Goal: Transaction & Acquisition: Purchase product/service

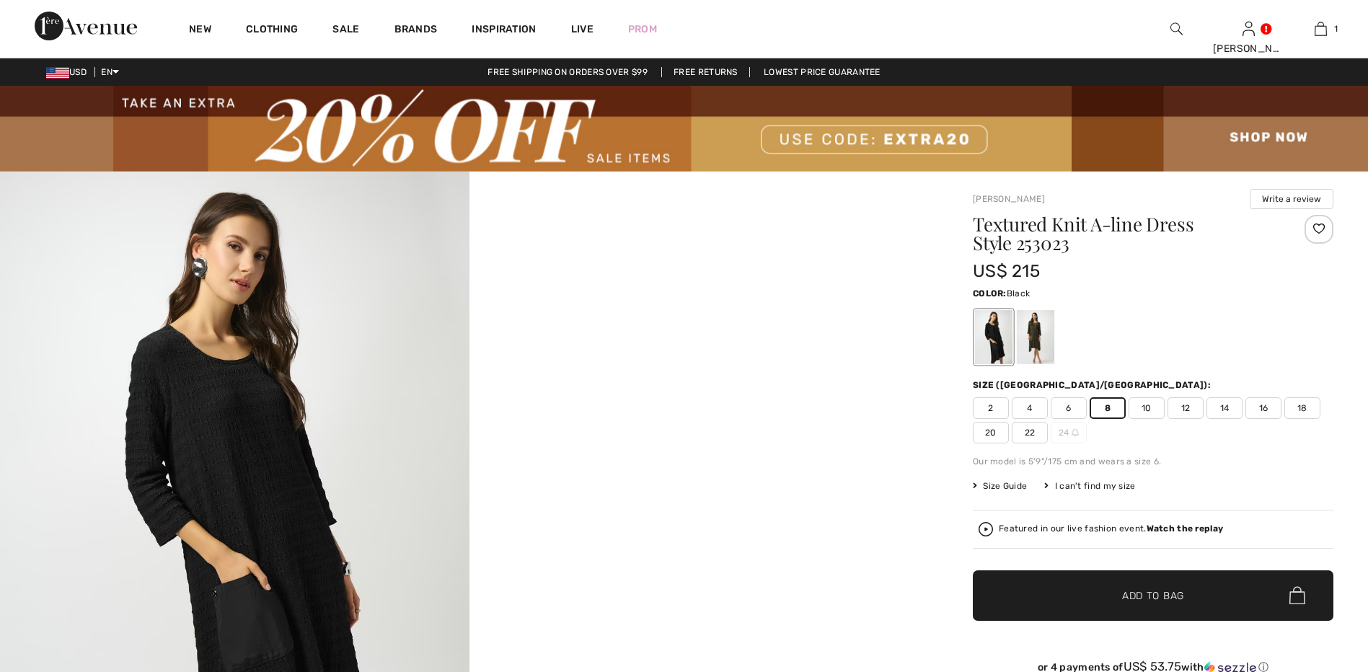
scroll to position [72, 0]
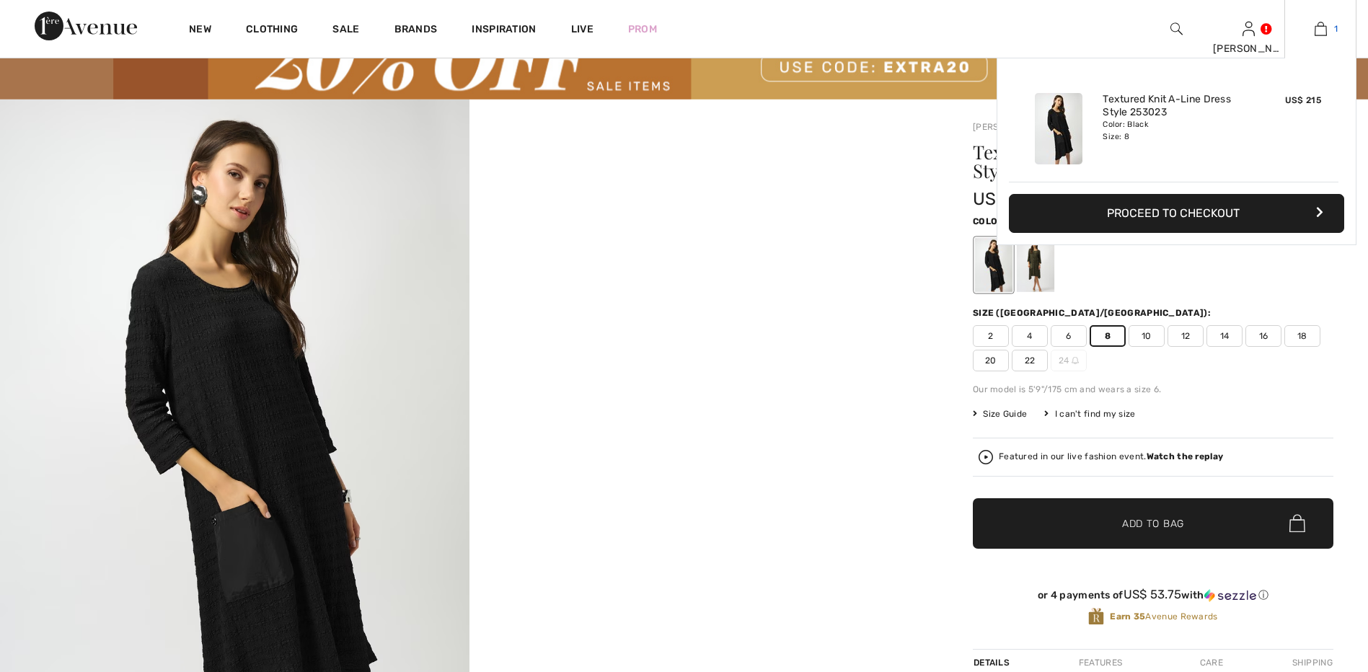
click at [1320, 27] on img at bounding box center [1321, 28] width 12 height 17
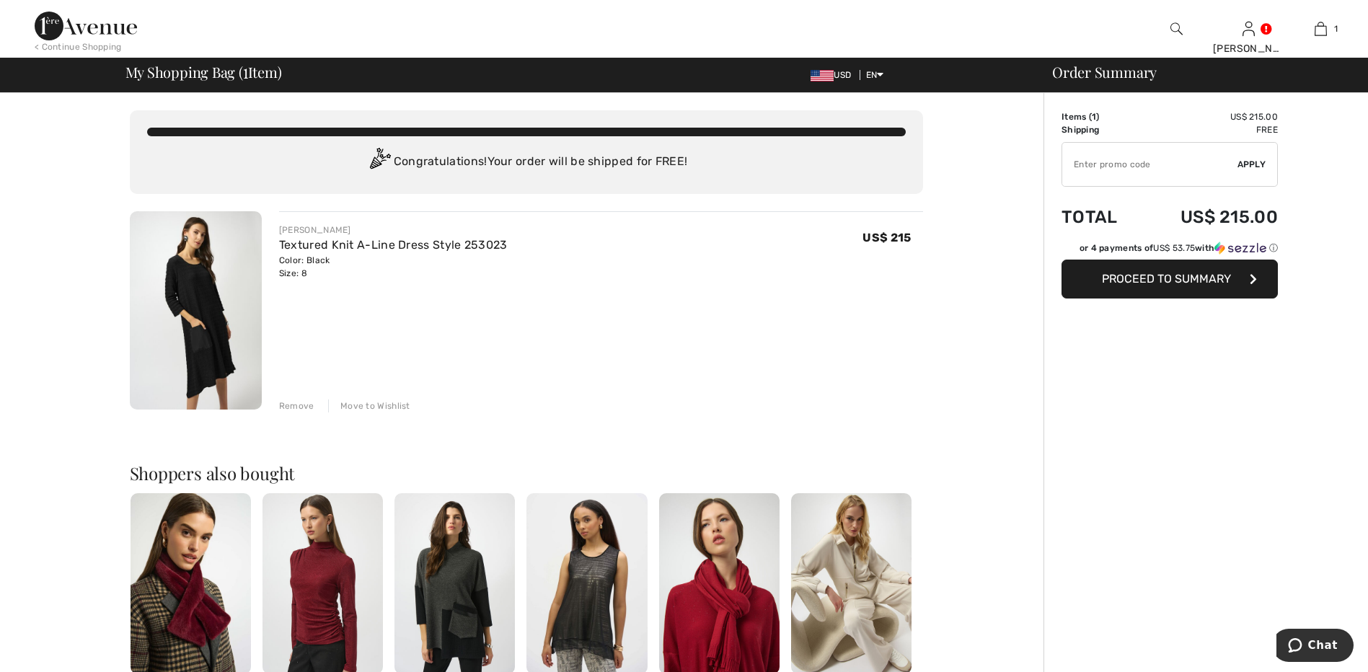
click at [1124, 165] on input "TEXT" at bounding box center [1149, 164] width 175 height 43
click at [1127, 162] on input "TEXT" at bounding box center [1149, 164] width 175 height 43
click at [1153, 160] on input "TEXT" at bounding box center [1149, 164] width 175 height 43
click at [1140, 162] on input "TEXT" at bounding box center [1149, 164] width 175 height 43
click at [1109, 164] on input "TEXT" at bounding box center [1149, 164] width 175 height 43
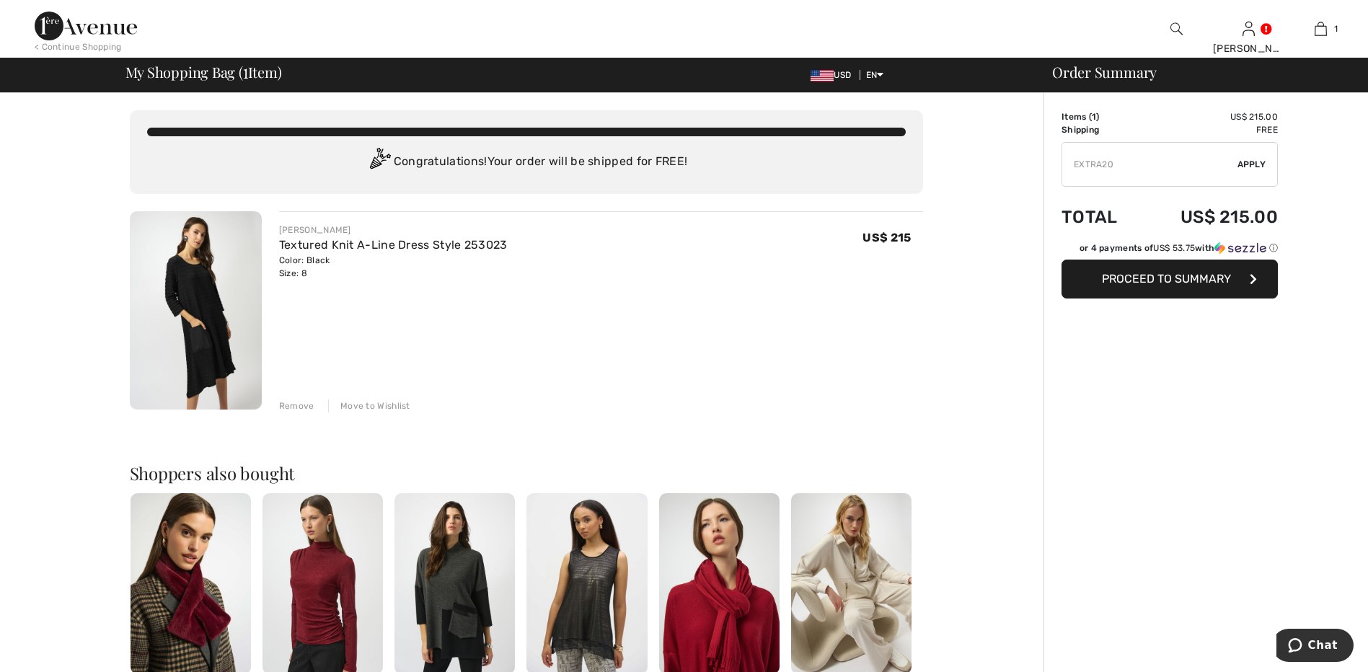
type input "EXTRA20"
click at [1249, 163] on span "Apply" at bounding box center [1252, 164] width 29 height 13
click at [293, 404] on div "Remove" at bounding box center [296, 406] width 35 height 13
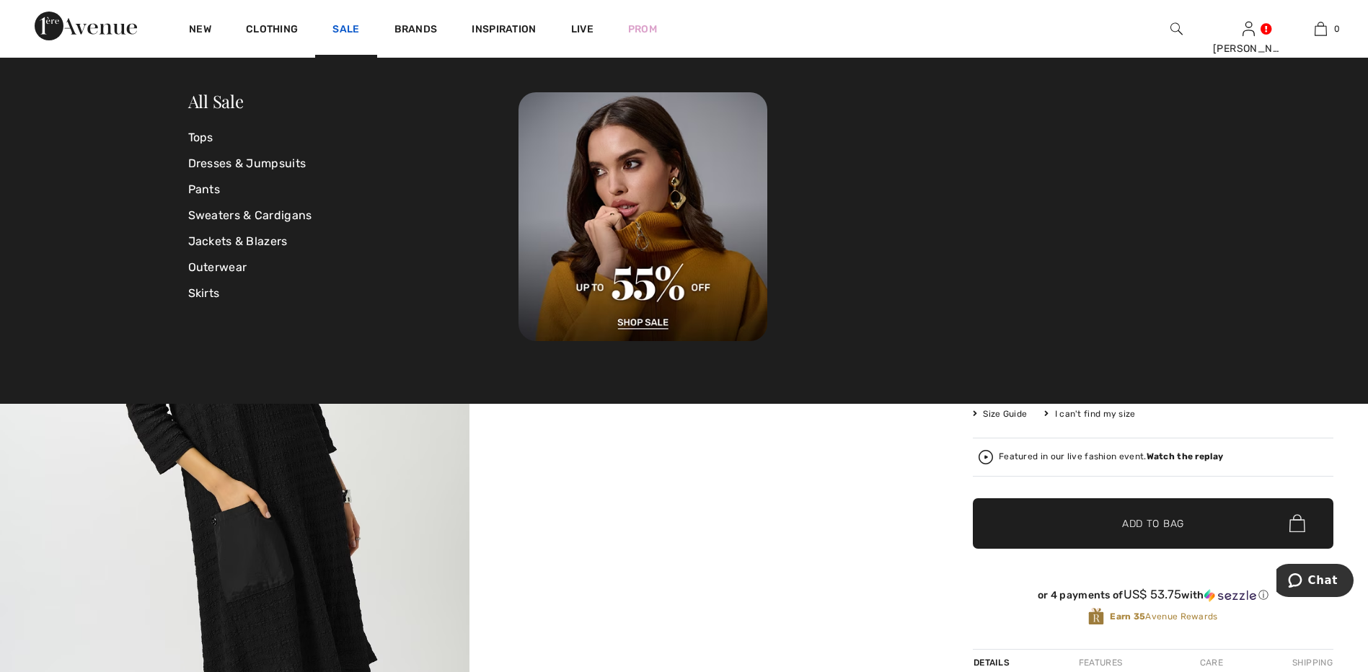
scroll to position [72, 0]
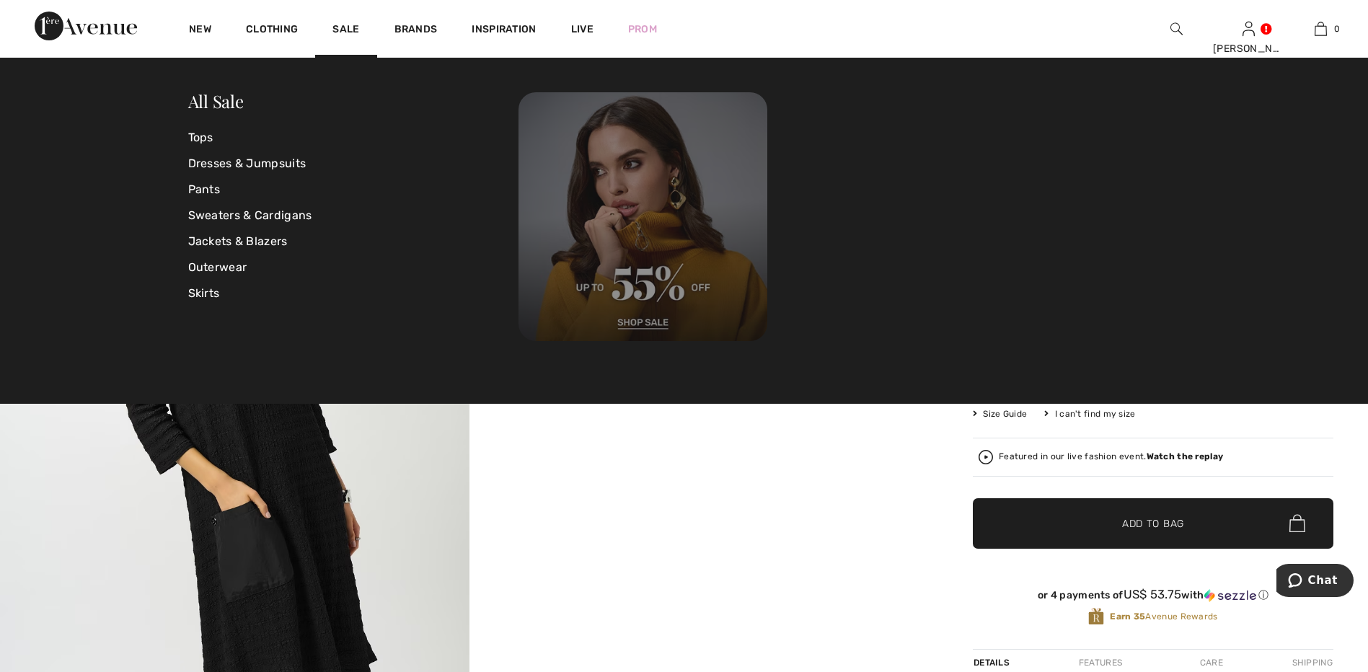
drag, startPoint x: 340, startPoint y: 26, endPoint x: 744, endPoint y: 154, distance: 423.1
click at [340, 26] on link "Sale" at bounding box center [345, 30] width 27 height 15
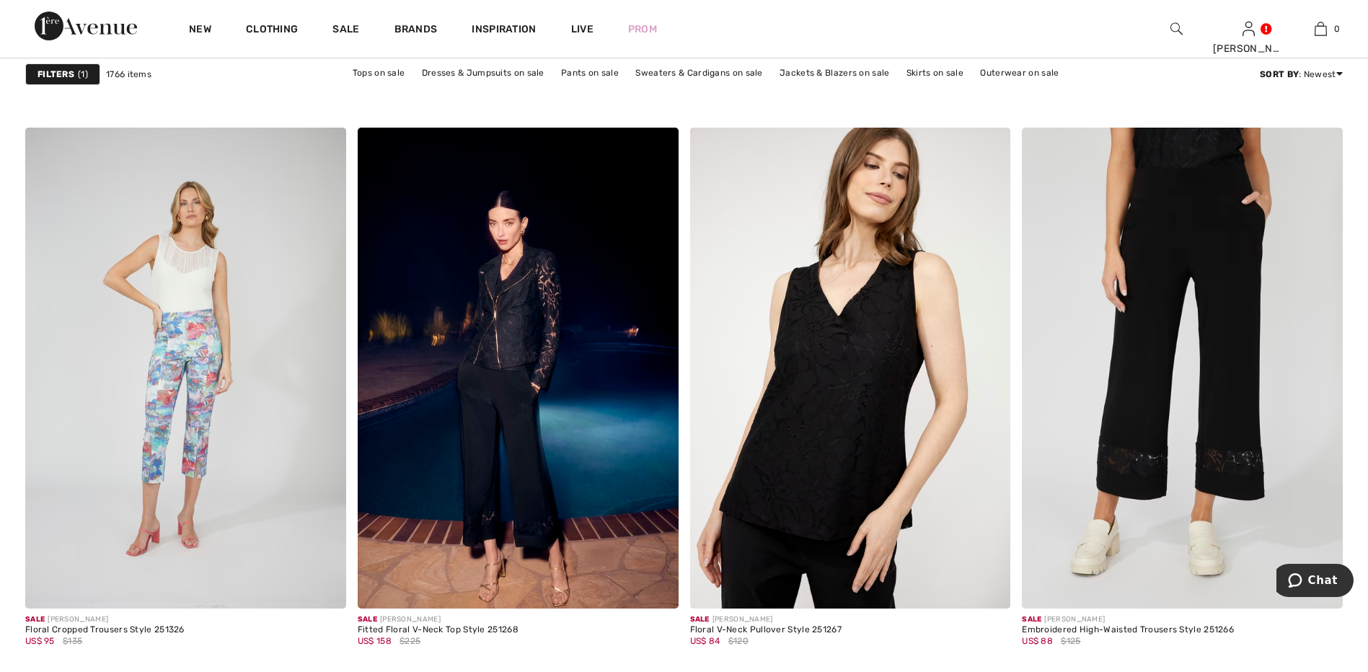
scroll to position [2596, 0]
click at [1182, 314] on img at bounding box center [1182, 368] width 321 height 481
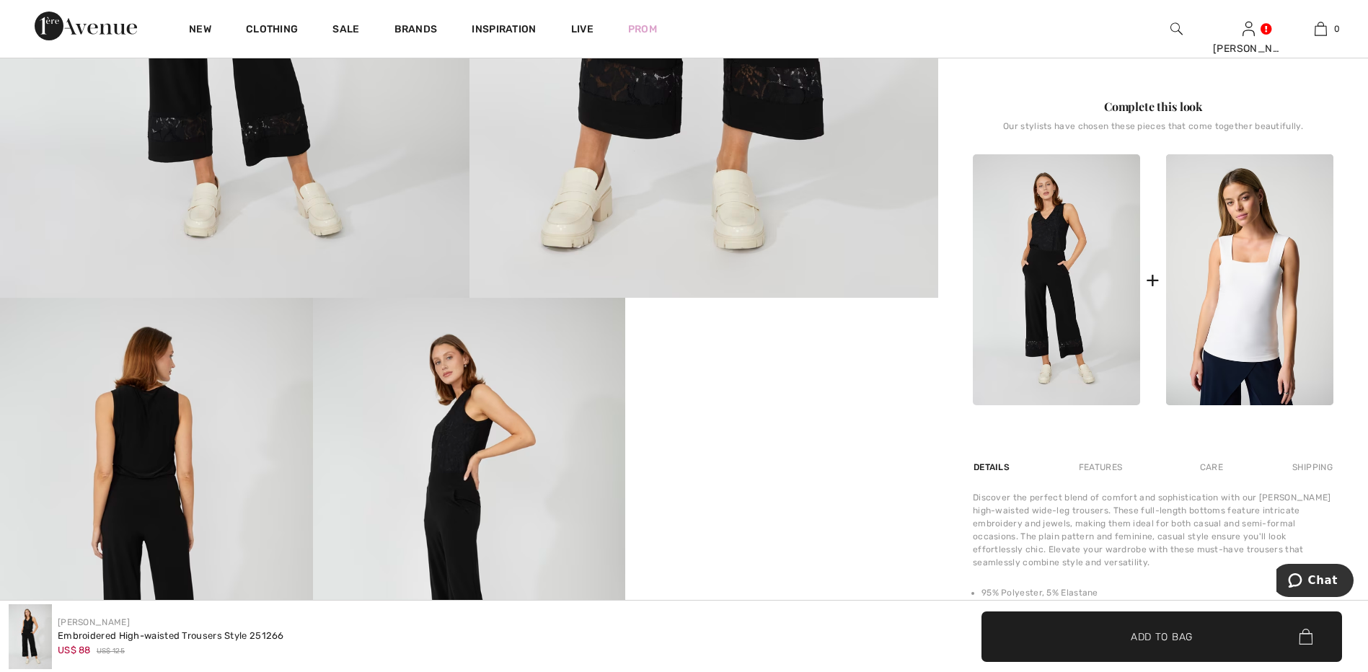
scroll to position [793, 0]
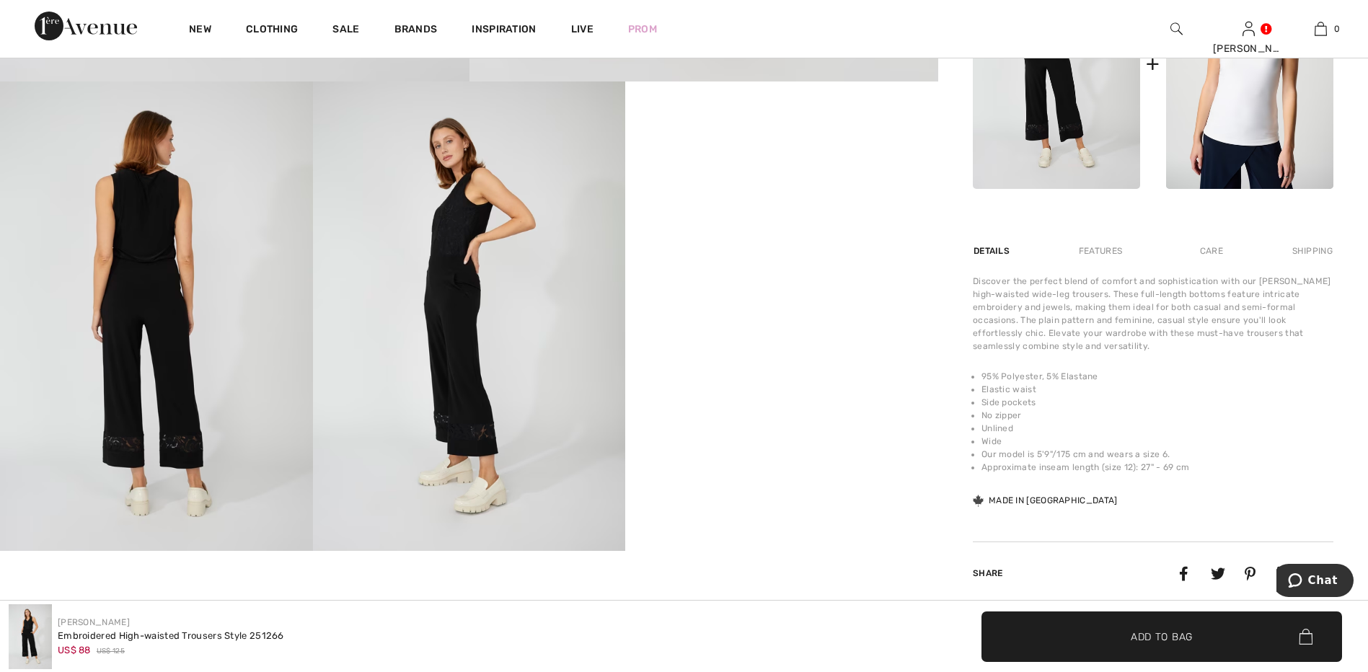
click at [1159, 629] on span "Add to Bag" at bounding box center [1162, 636] width 62 height 15
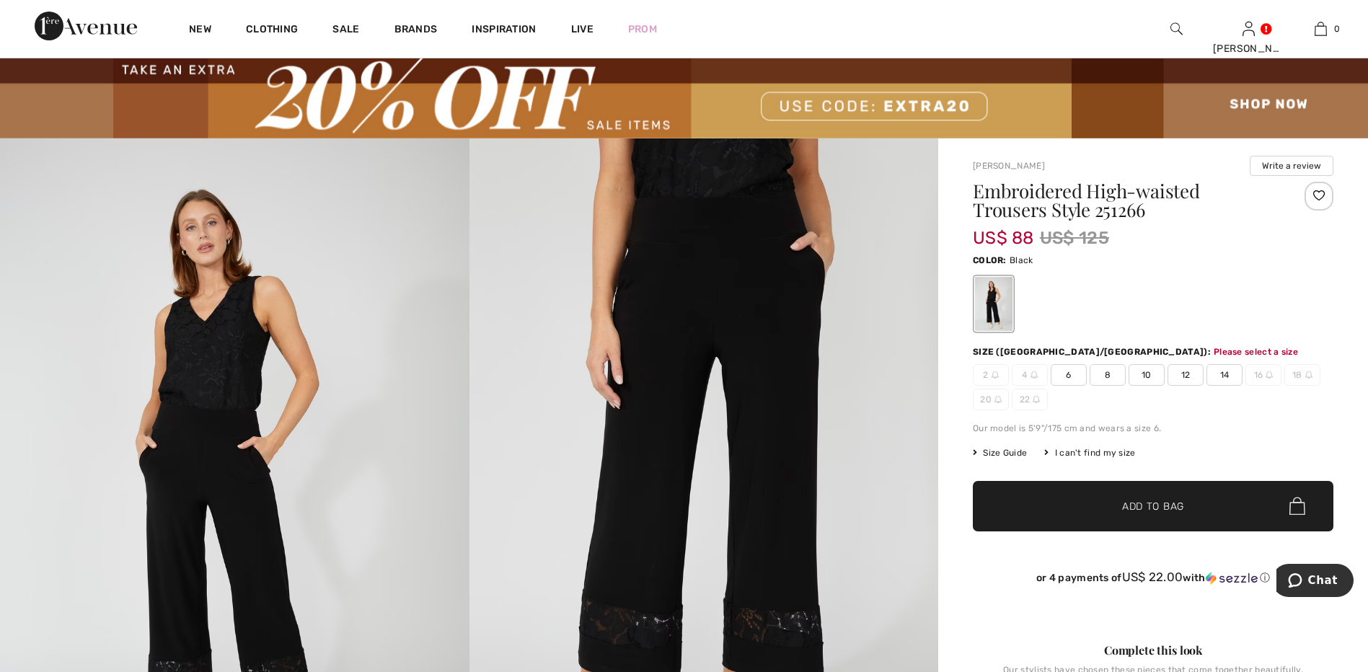
scroll to position [0, 0]
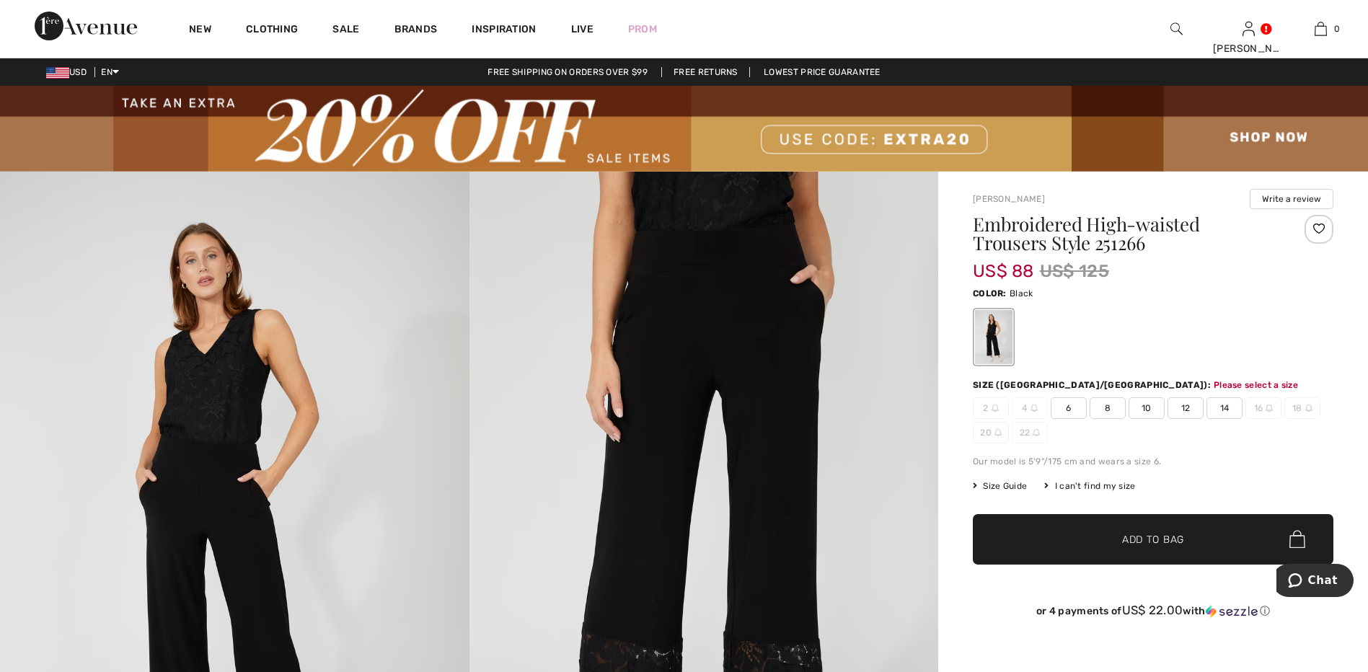
click at [1147, 407] on span "10" at bounding box center [1147, 408] width 36 height 22
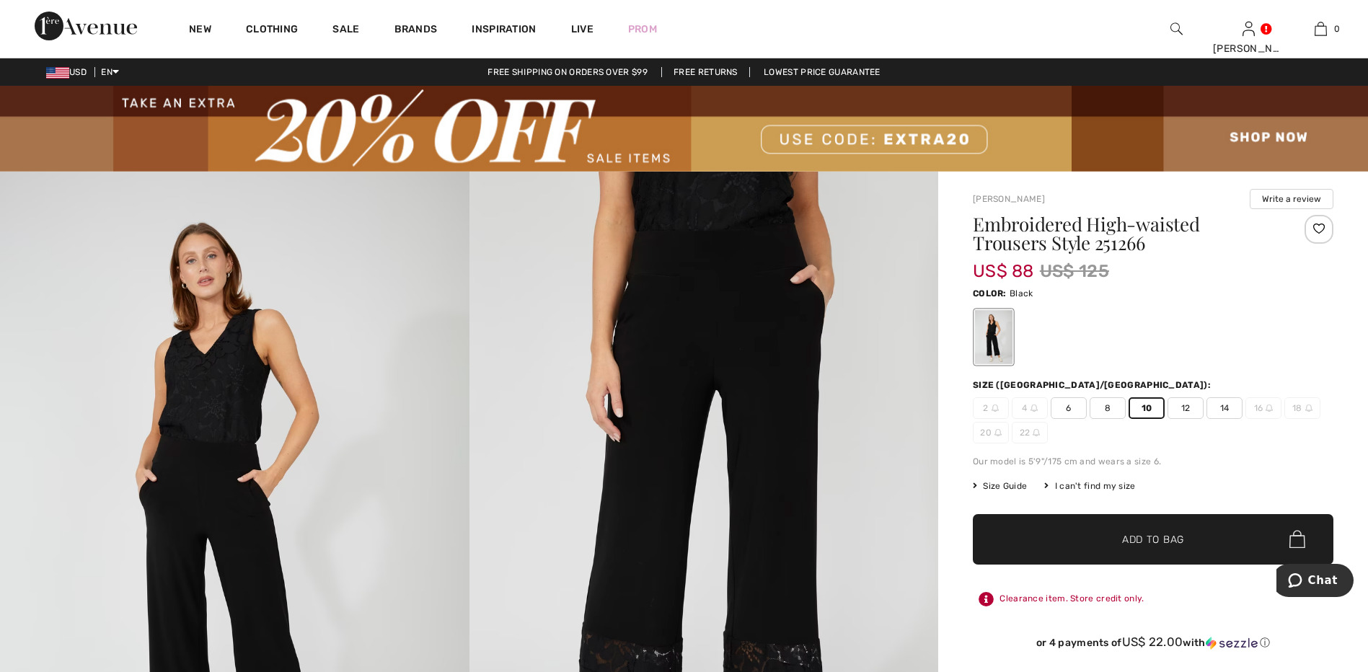
click at [1133, 544] on span "Add to Bag" at bounding box center [1153, 539] width 62 height 15
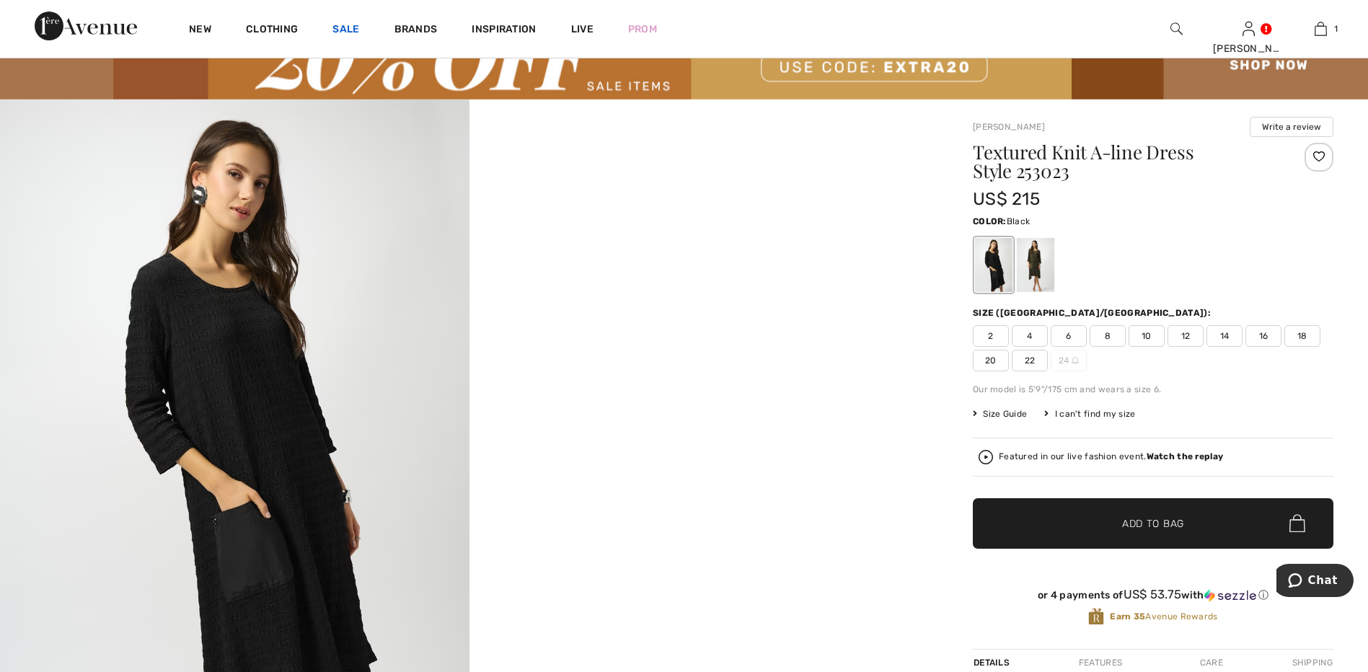
click at [343, 28] on link "Sale" at bounding box center [345, 30] width 27 height 15
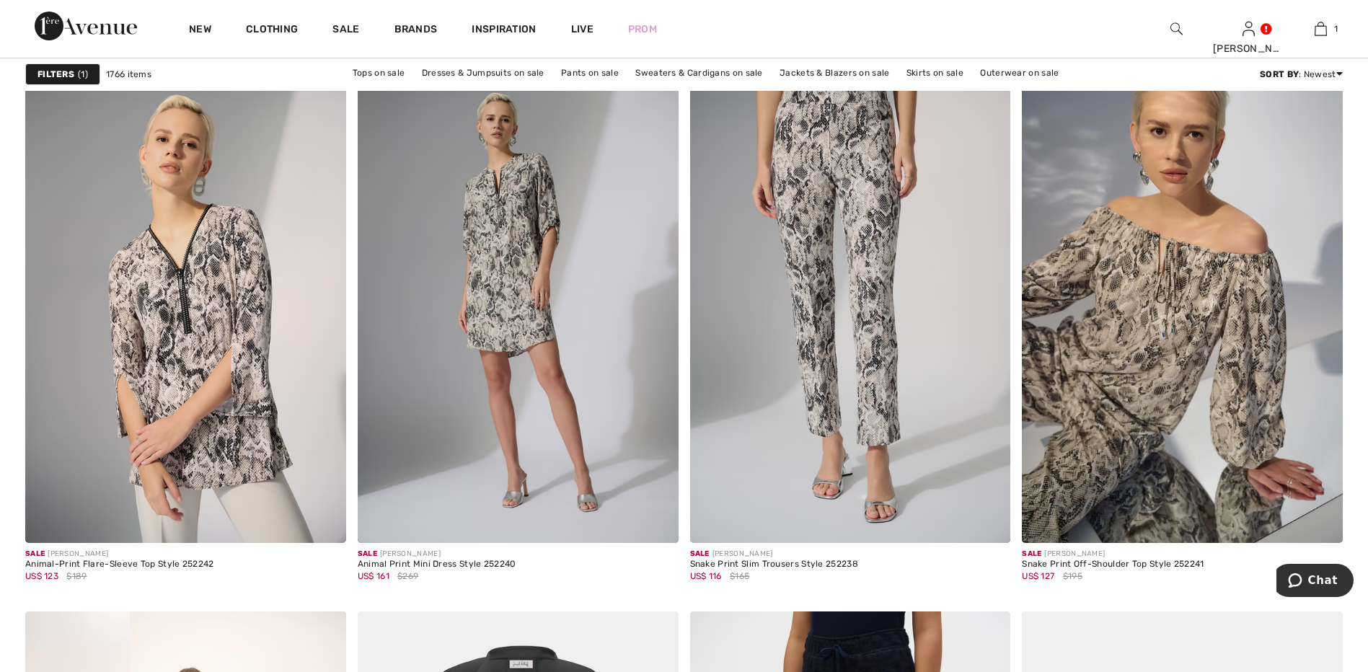
scroll to position [5626, 0]
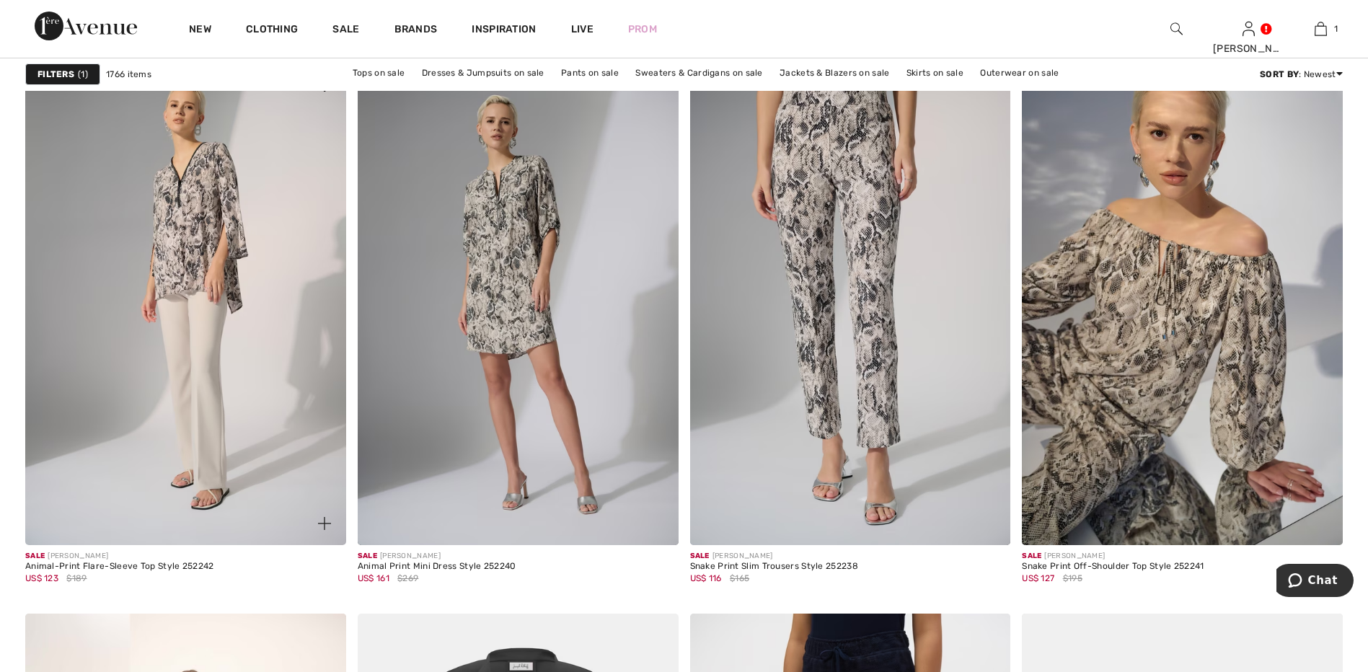
click at [208, 247] on img at bounding box center [185, 304] width 321 height 481
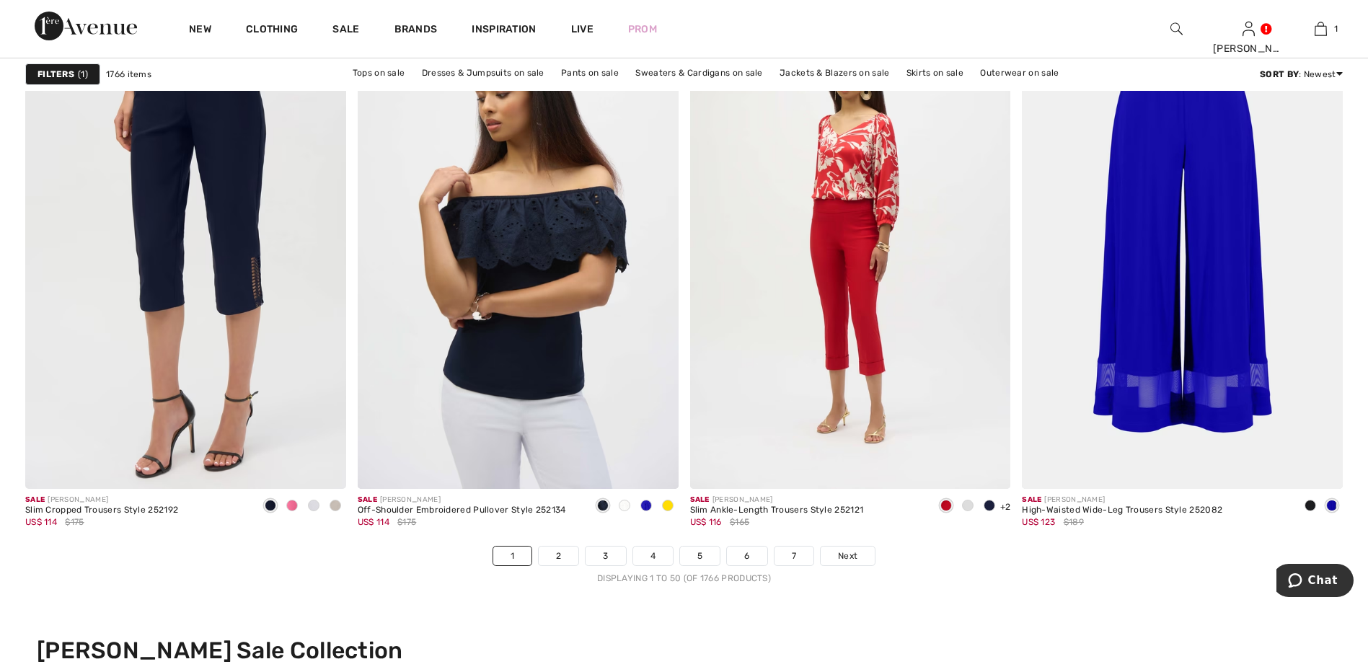
scroll to position [8150, 0]
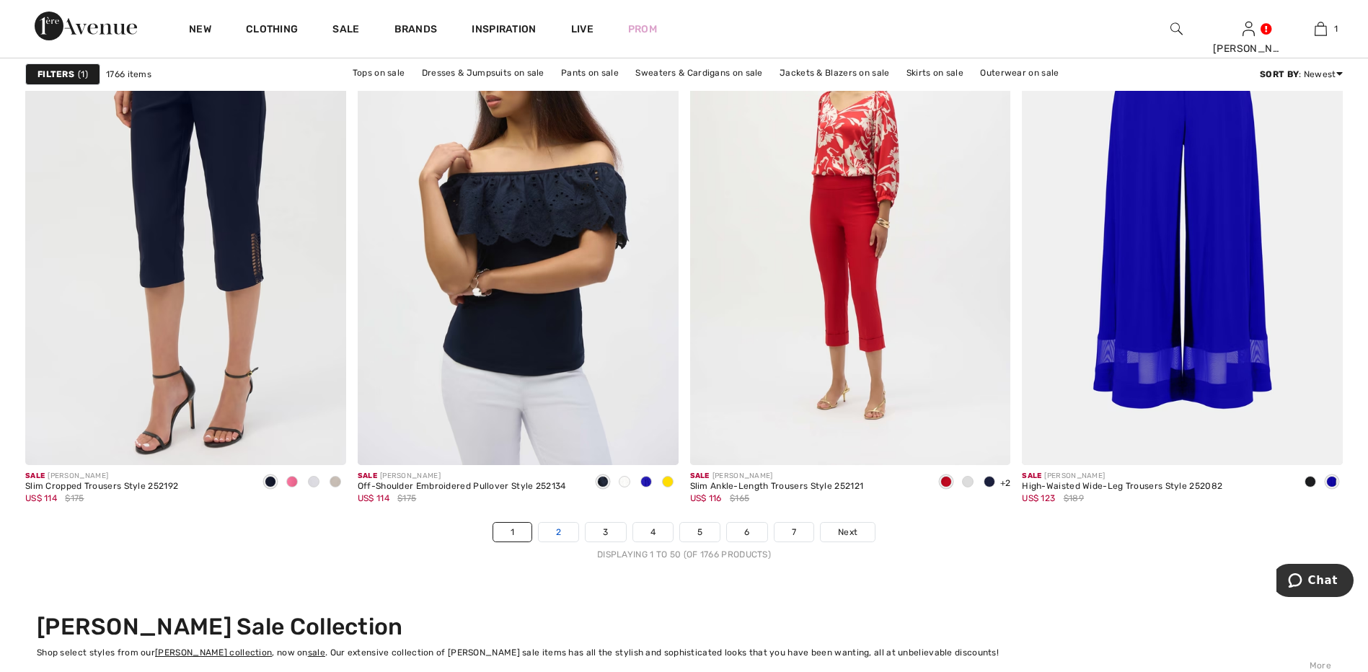
click at [558, 530] on link "2" at bounding box center [559, 532] width 40 height 19
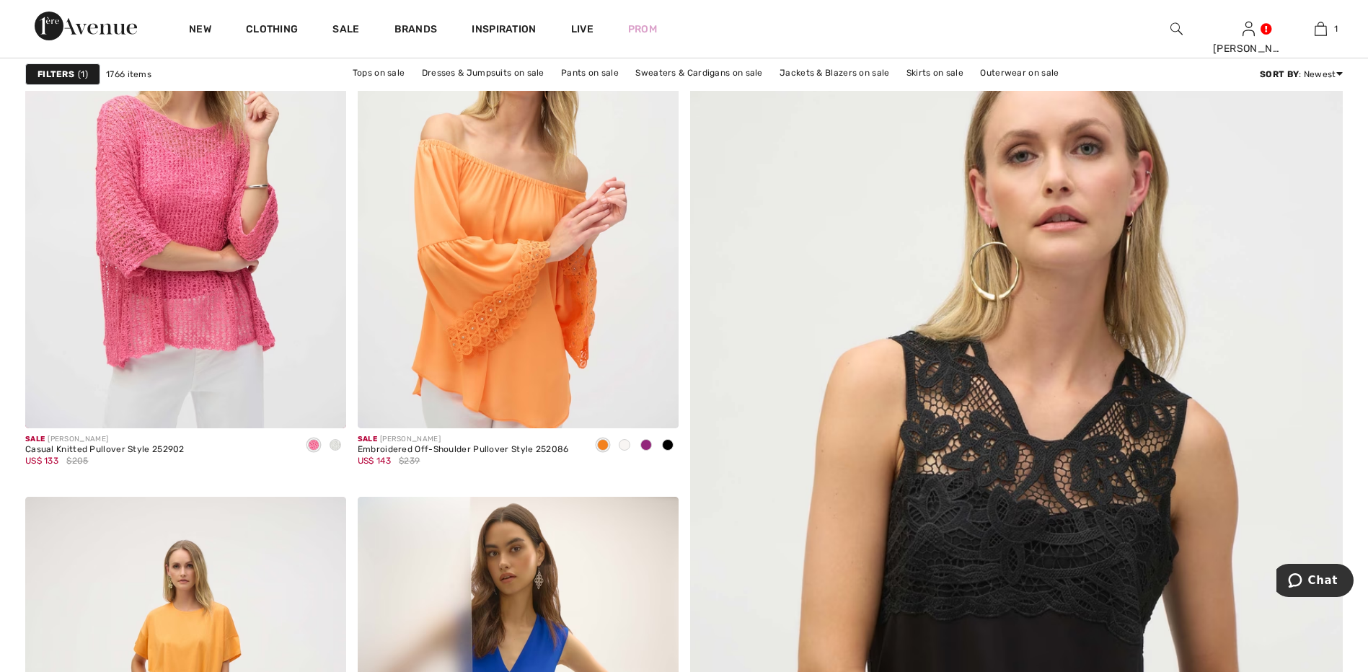
scroll to position [361, 0]
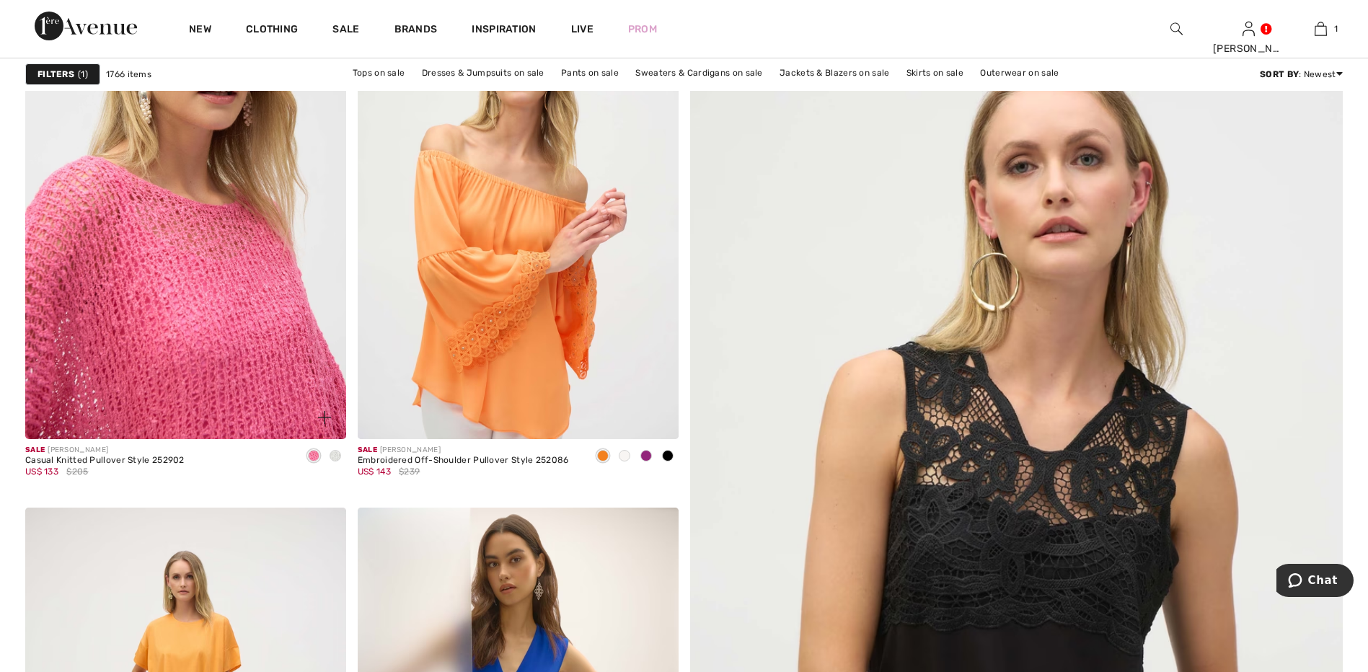
click at [169, 251] on img at bounding box center [185, 198] width 321 height 481
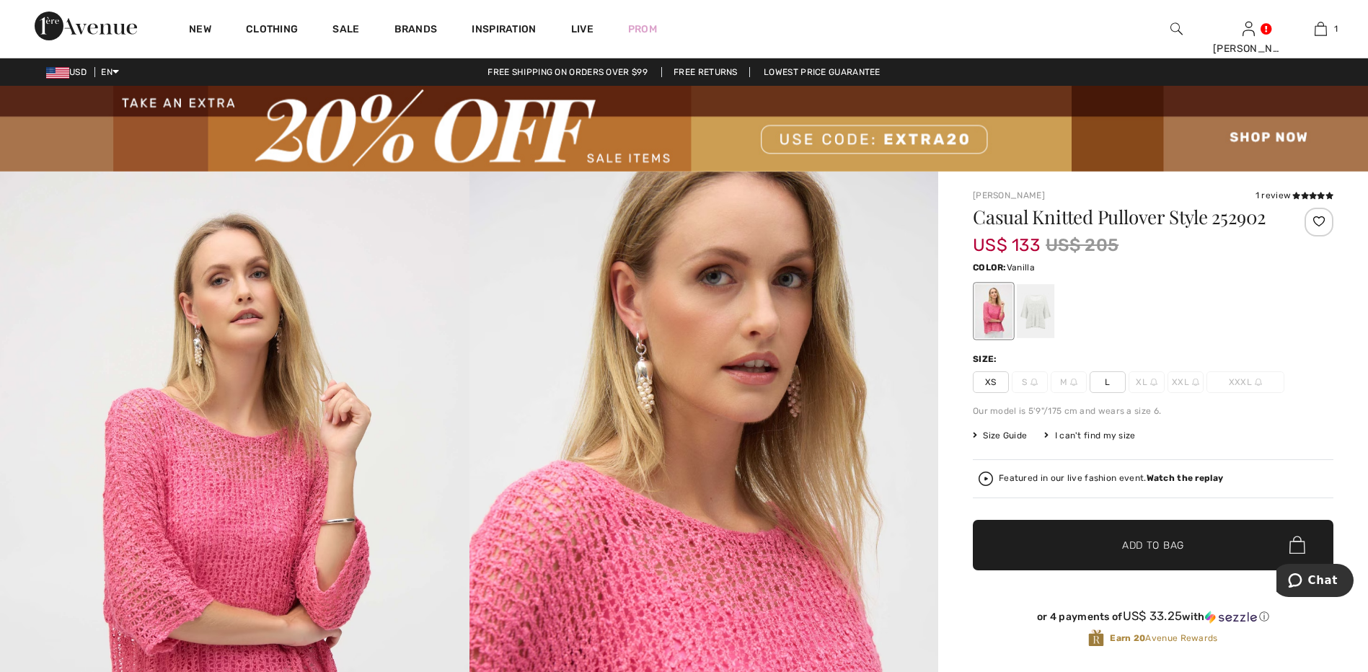
click at [1040, 317] on div at bounding box center [1036, 311] width 38 height 54
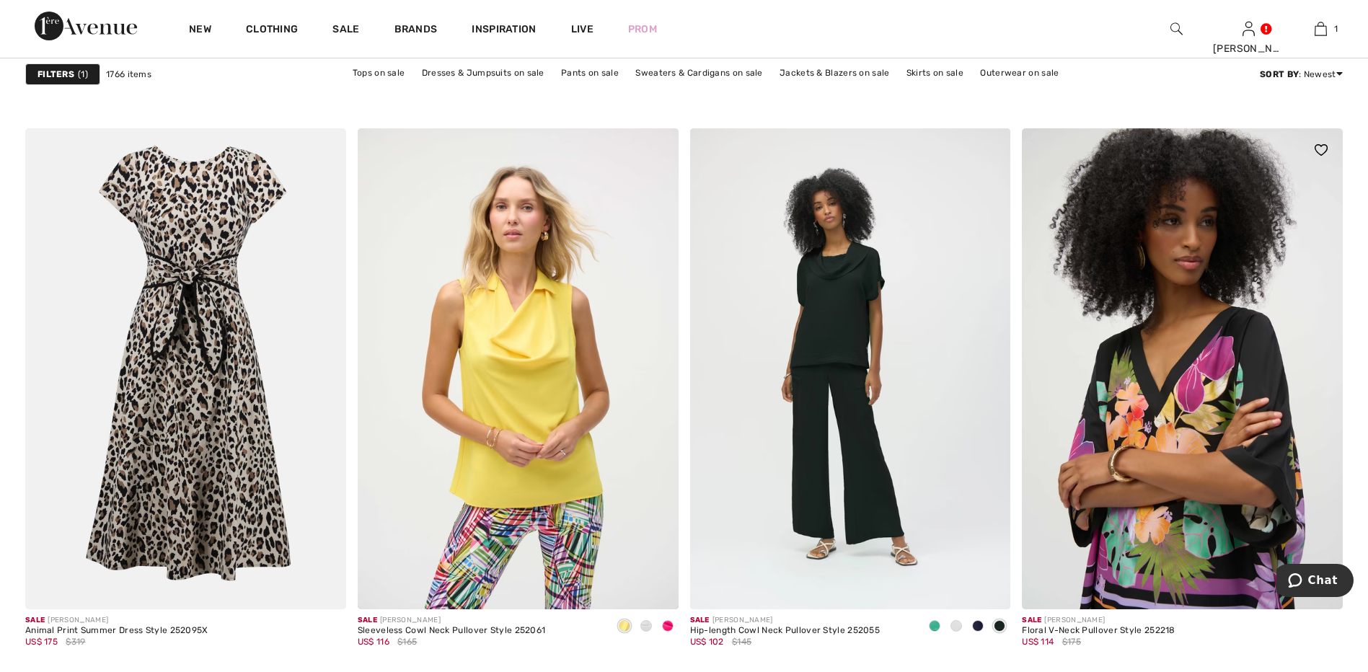
scroll to position [2669, 0]
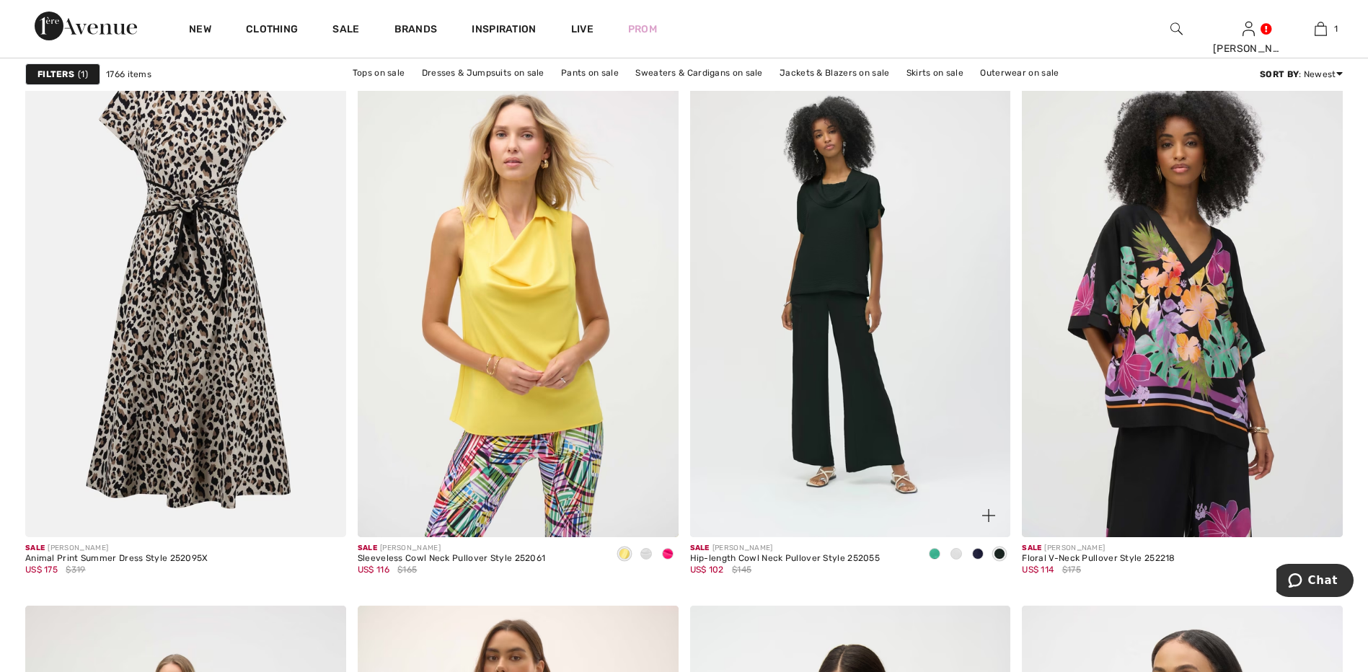
click at [937, 552] on span at bounding box center [935, 554] width 12 height 12
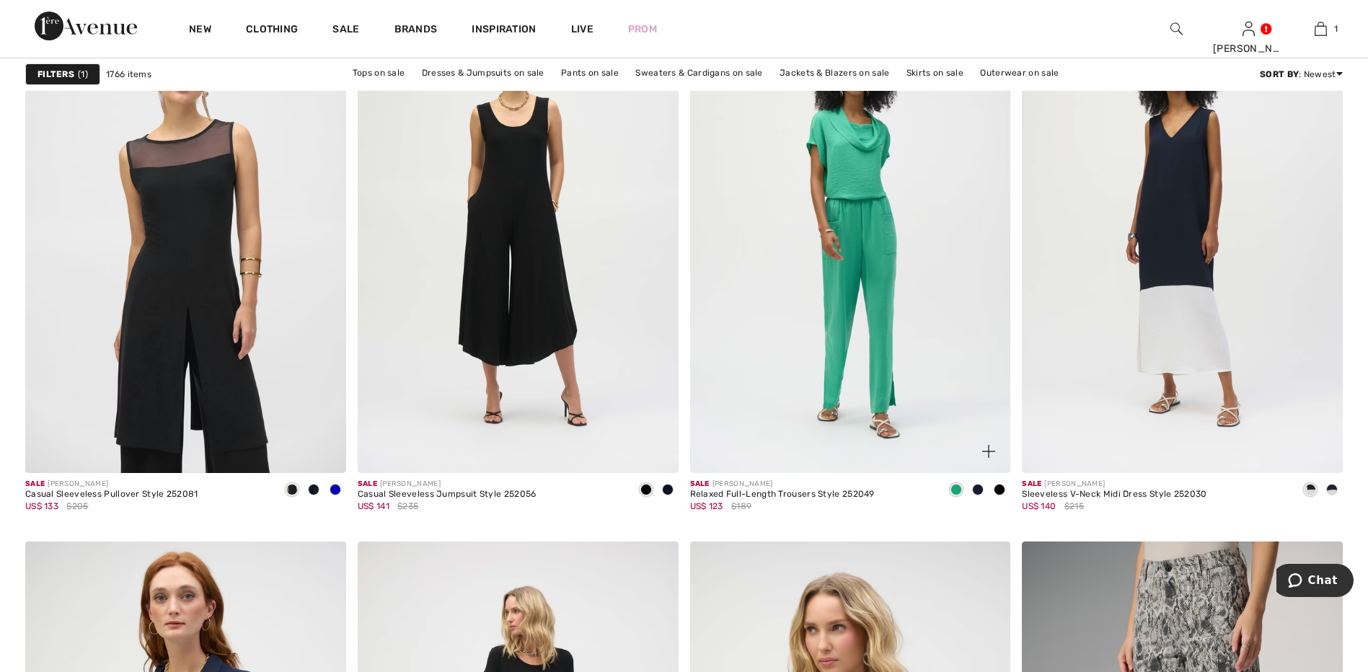
scroll to position [5770, 0]
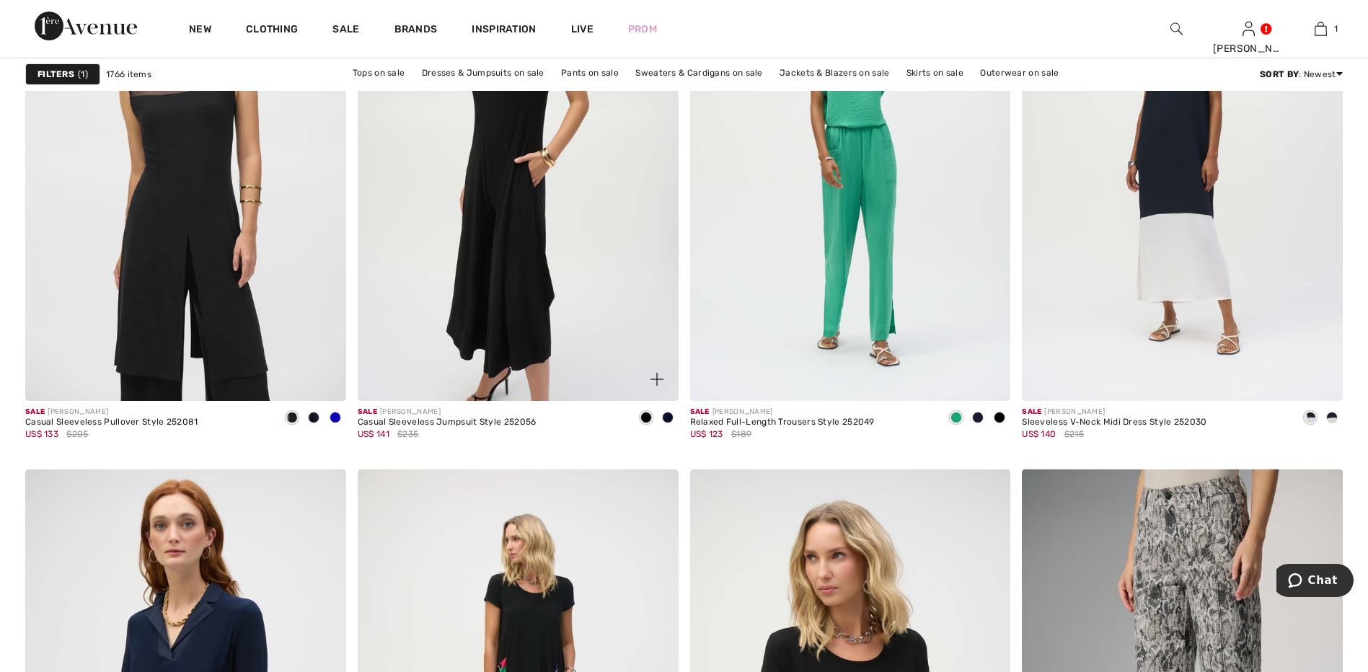
click at [486, 252] on img at bounding box center [518, 160] width 321 height 481
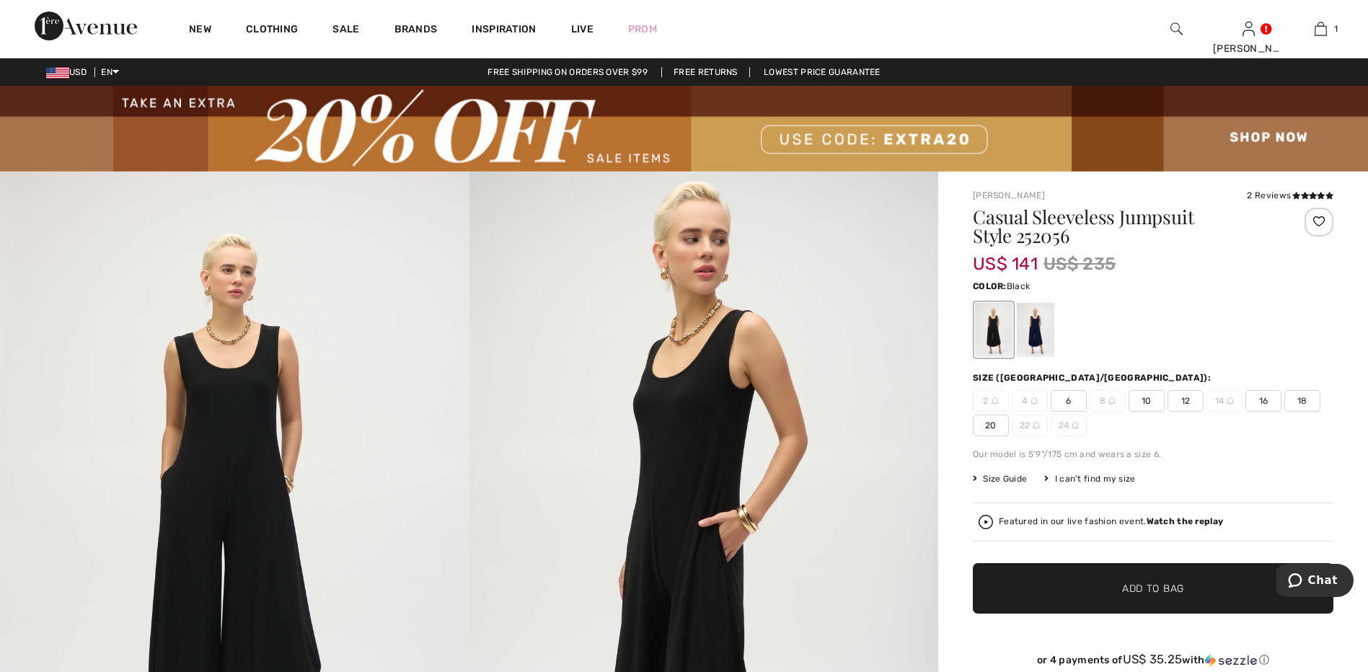
checkbox input "true"
click at [1037, 309] on div at bounding box center [1036, 330] width 38 height 54
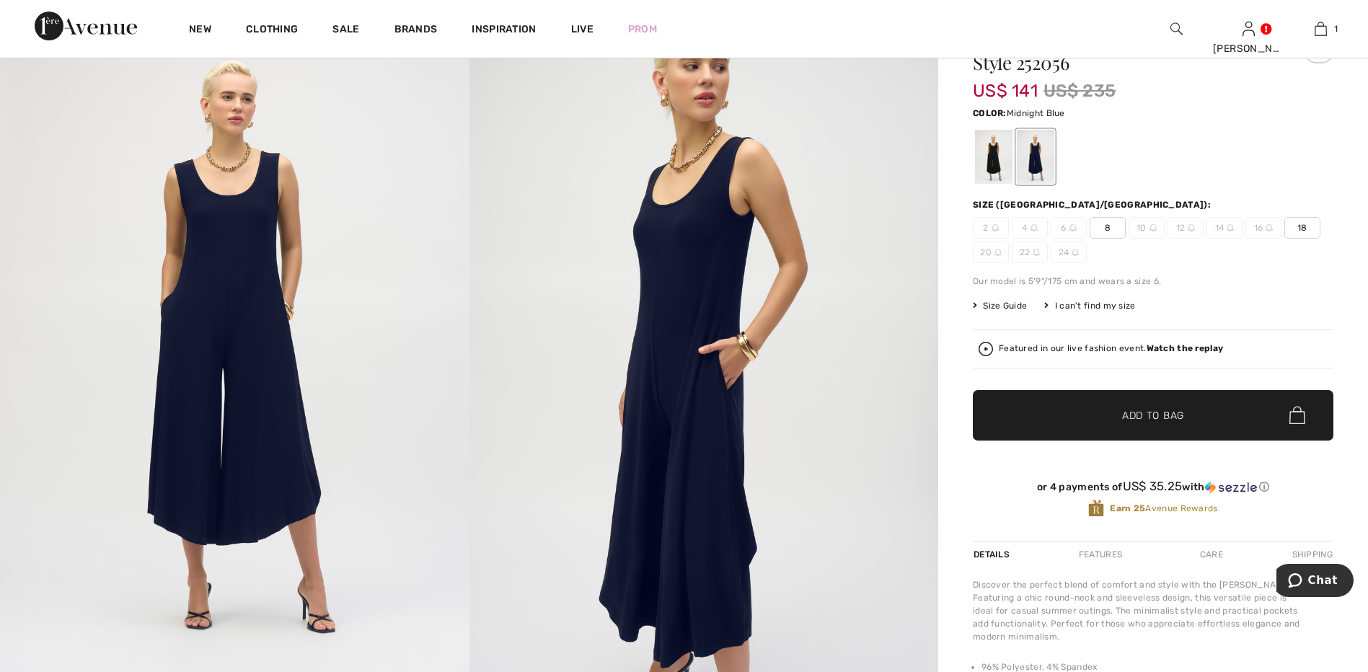
scroll to position [216, 0]
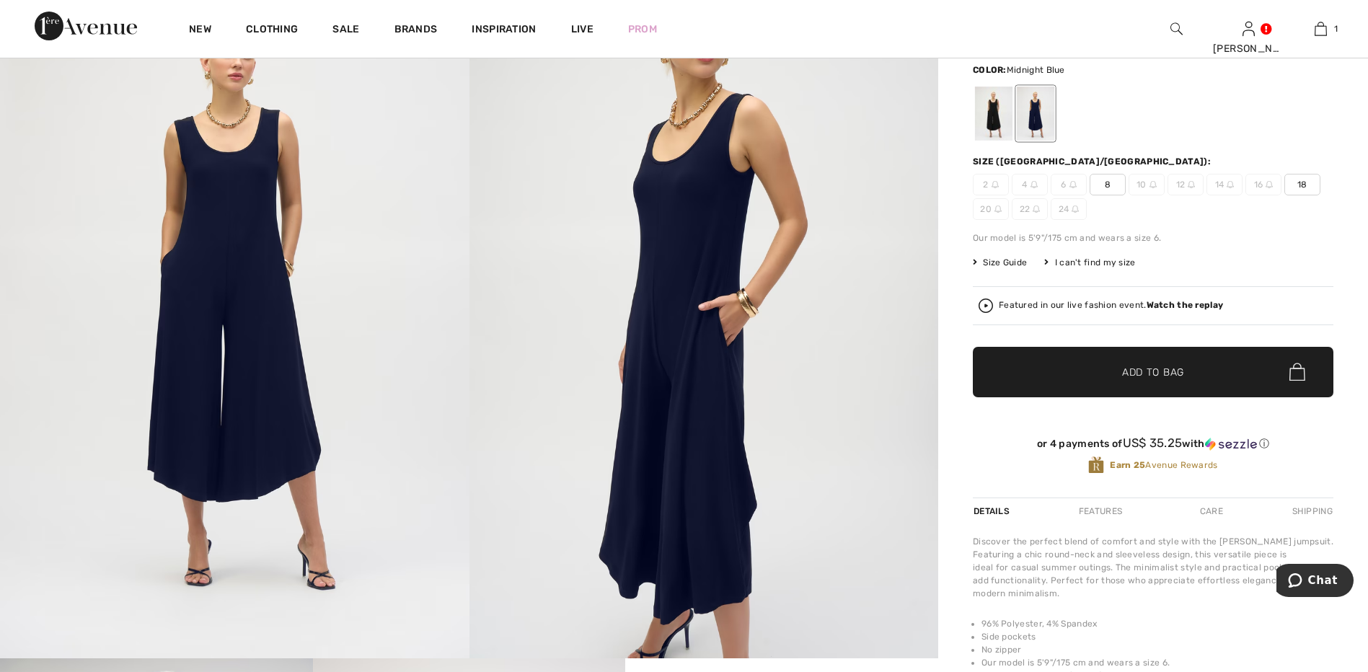
click at [1109, 187] on span "8" at bounding box center [1108, 185] width 36 height 22
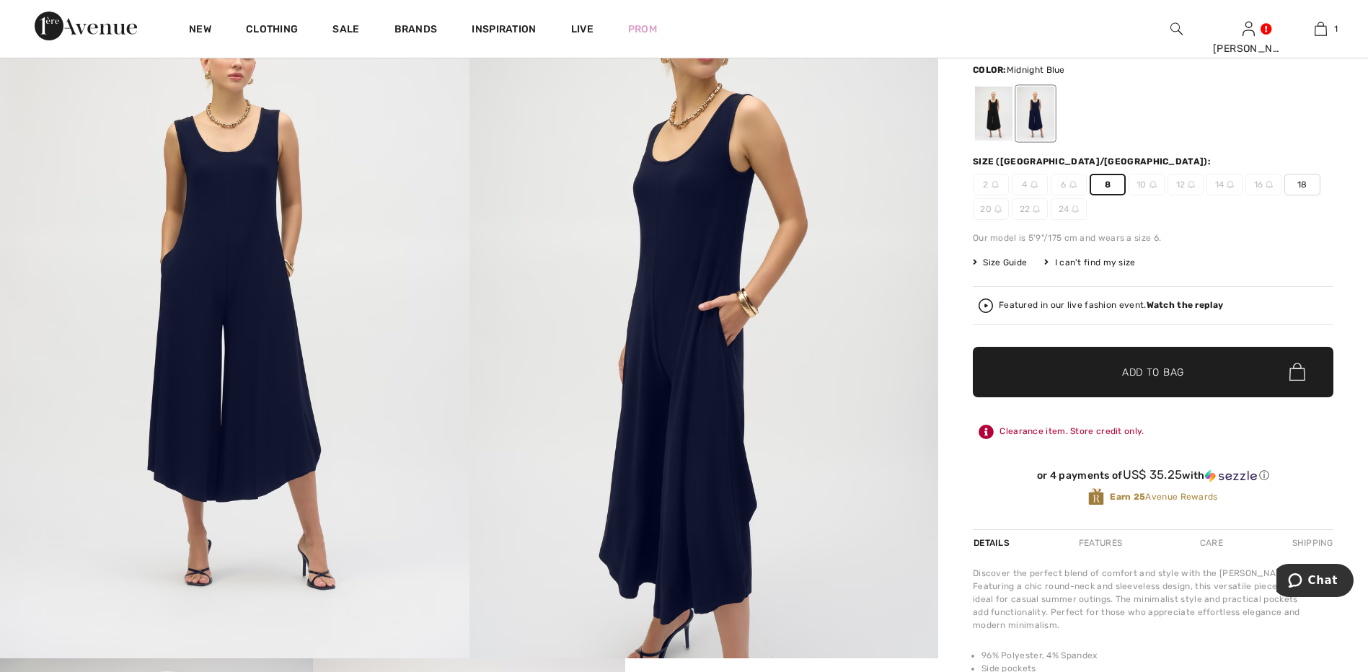
click at [1112, 374] on span "✔ Added to Bag" at bounding box center [1132, 371] width 88 height 15
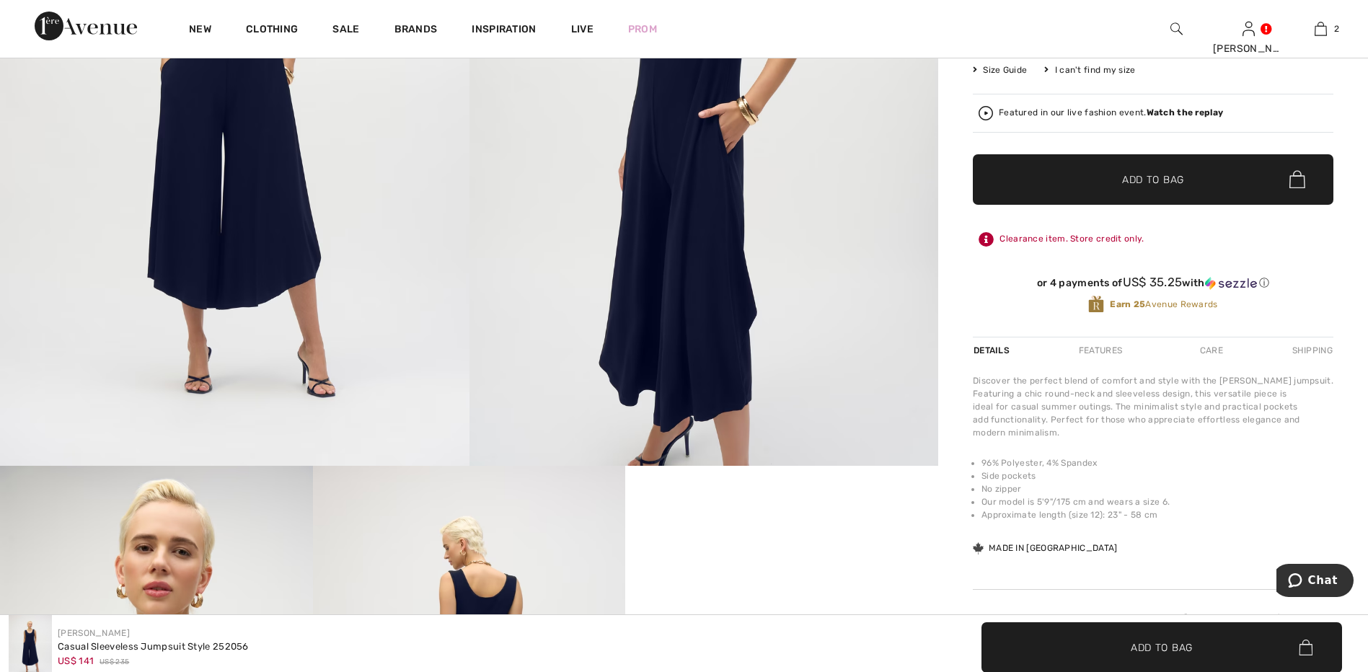
scroll to position [361, 0]
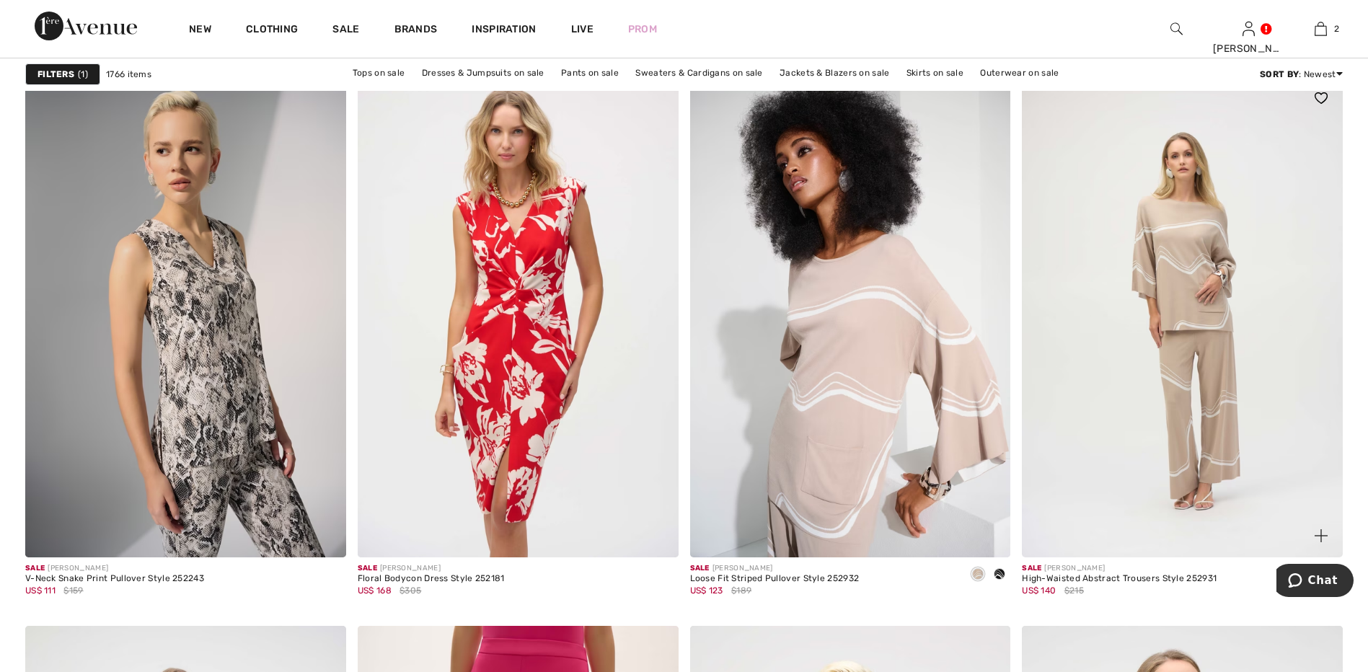
scroll to position [6924, 0]
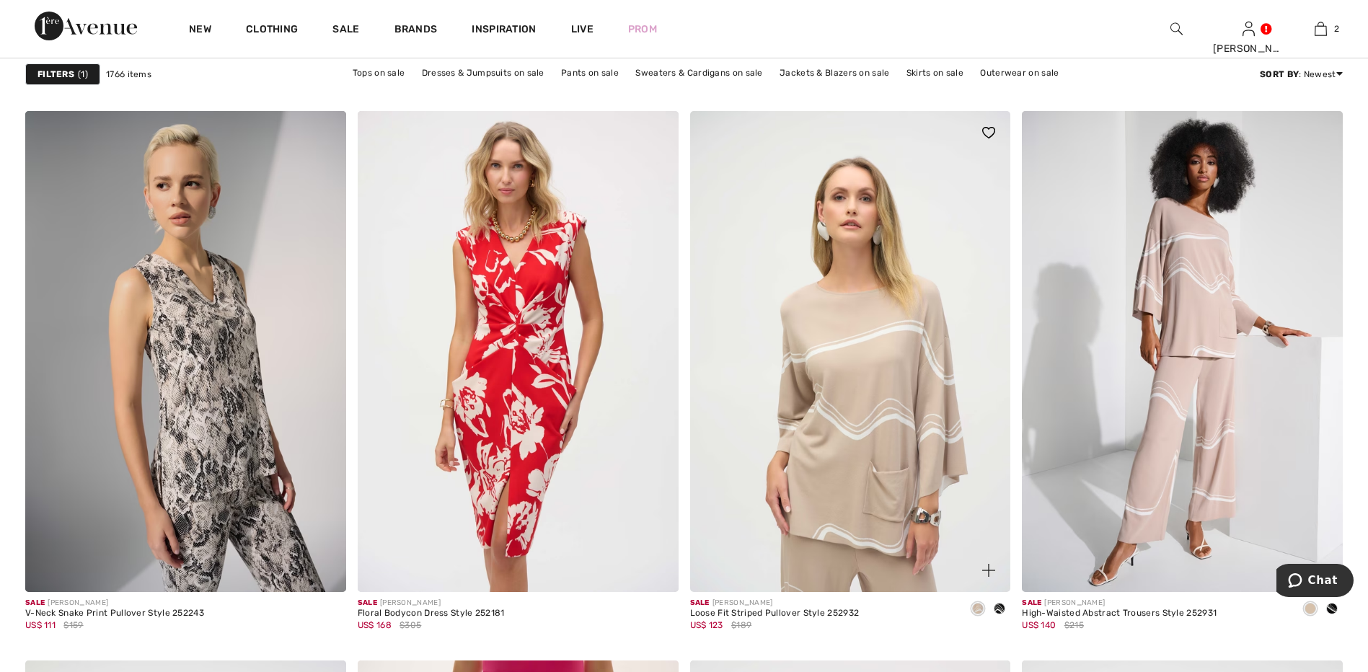
click at [845, 389] on img at bounding box center [850, 351] width 321 height 481
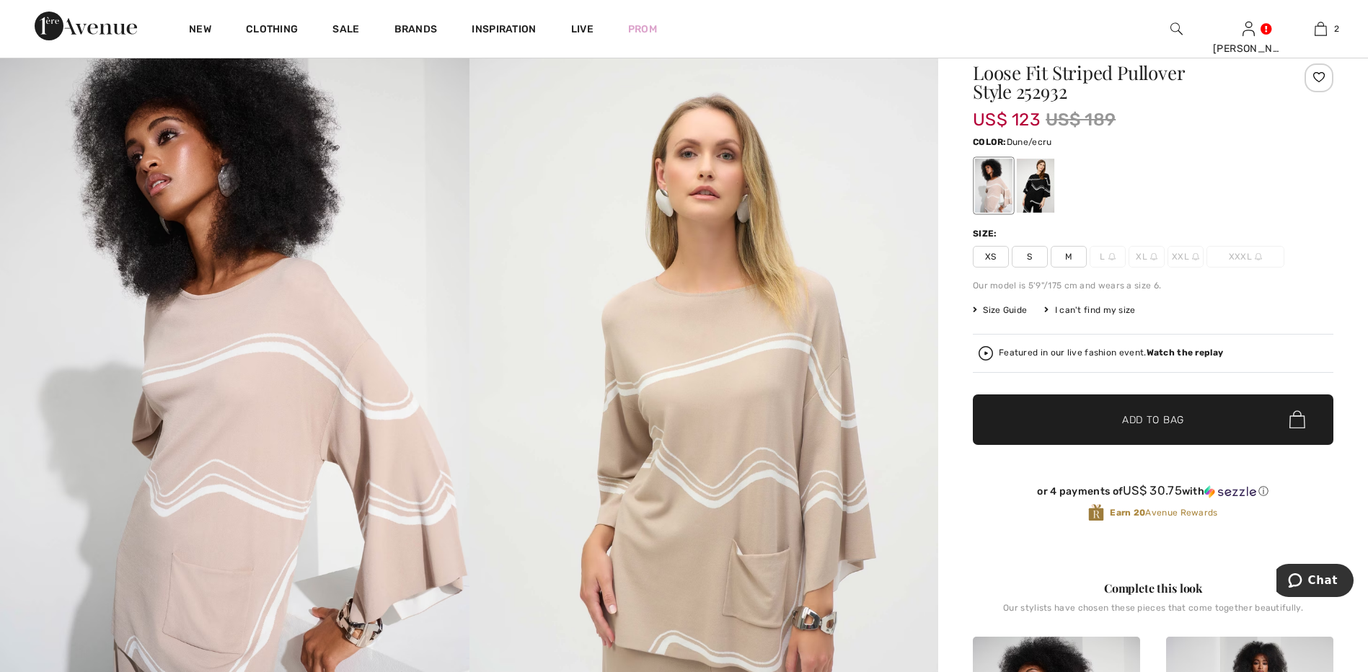
scroll to position [216, 0]
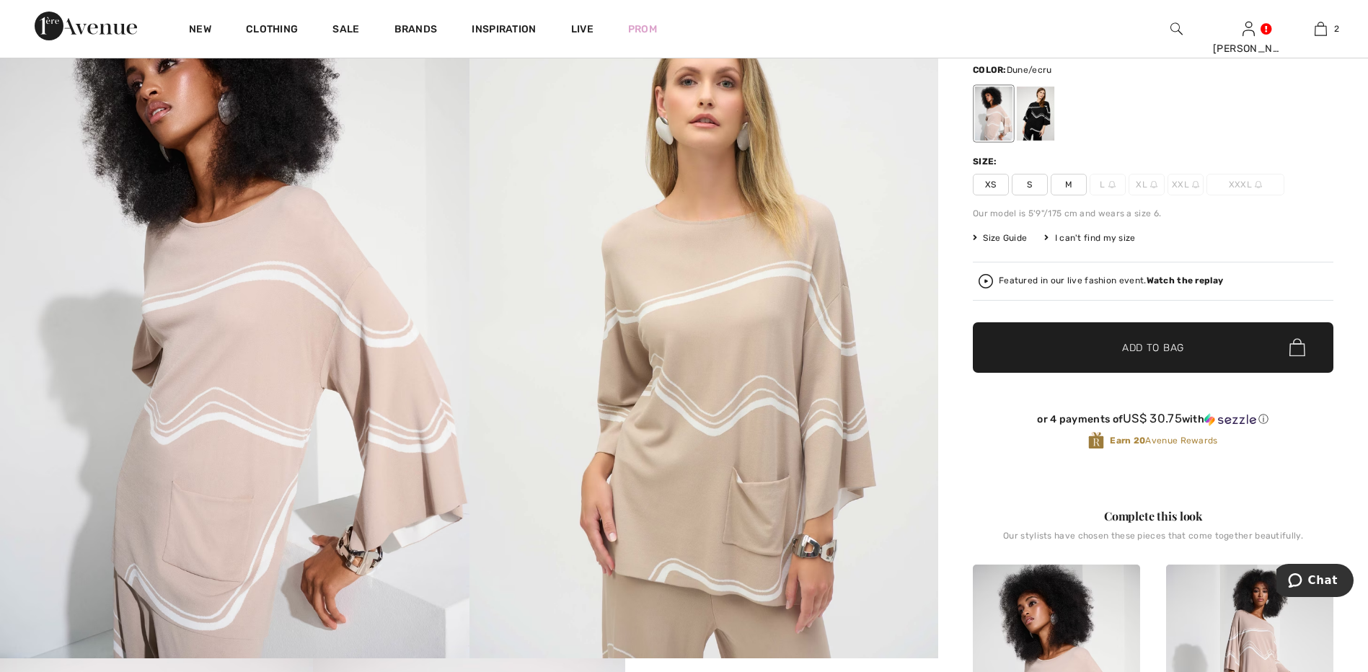
click at [1072, 185] on span "M" at bounding box center [1069, 185] width 36 height 22
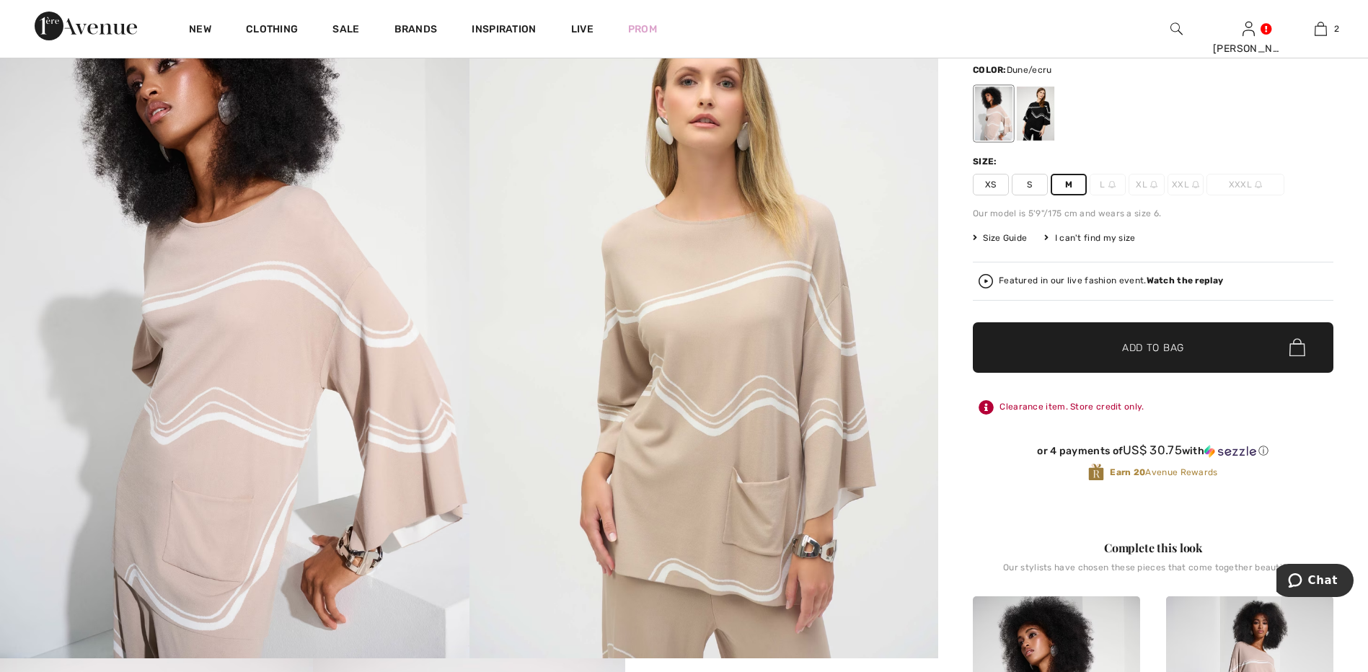
click at [1122, 340] on span "Add to Bag" at bounding box center [1153, 347] width 62 height 15
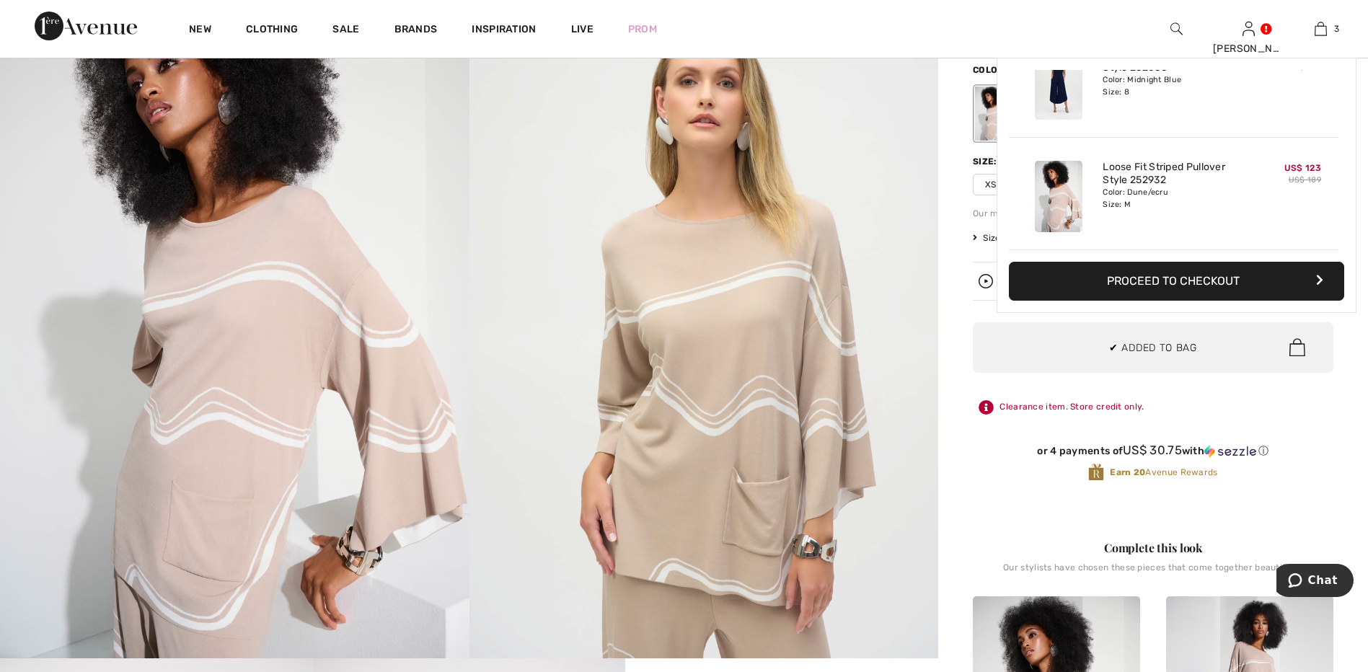
scroll to position [0, 0]
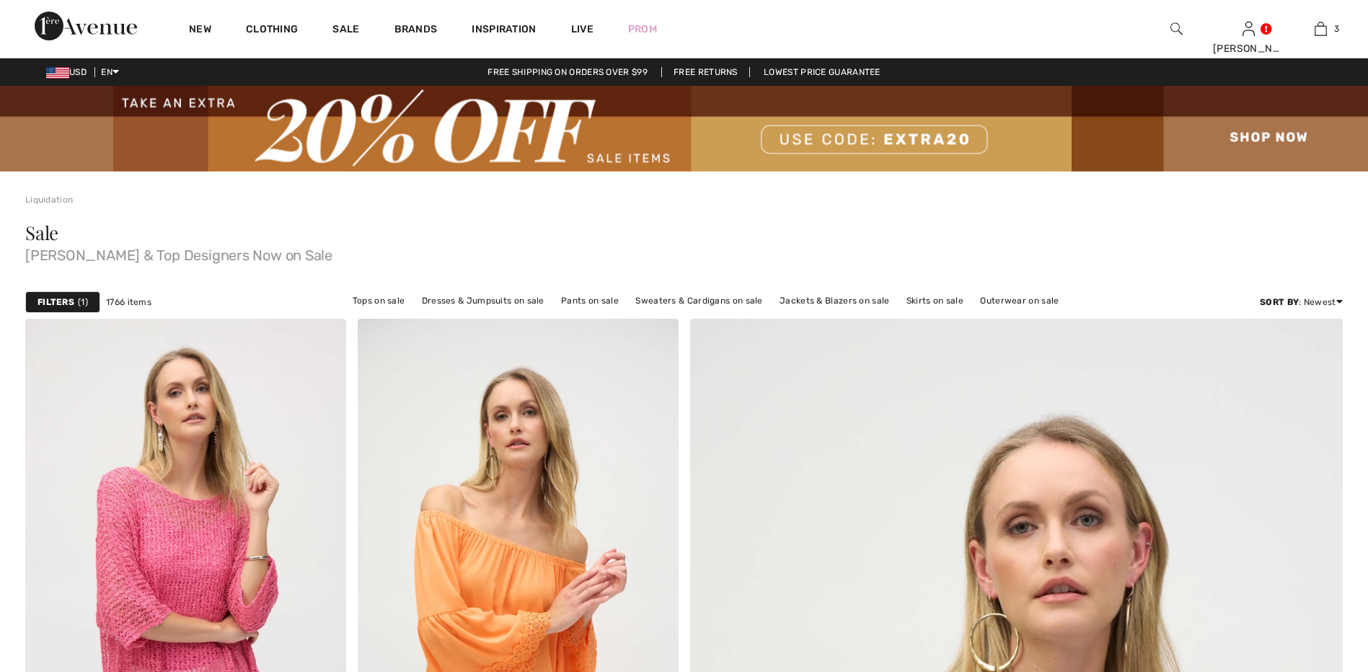
scroll to position [6924, 0]
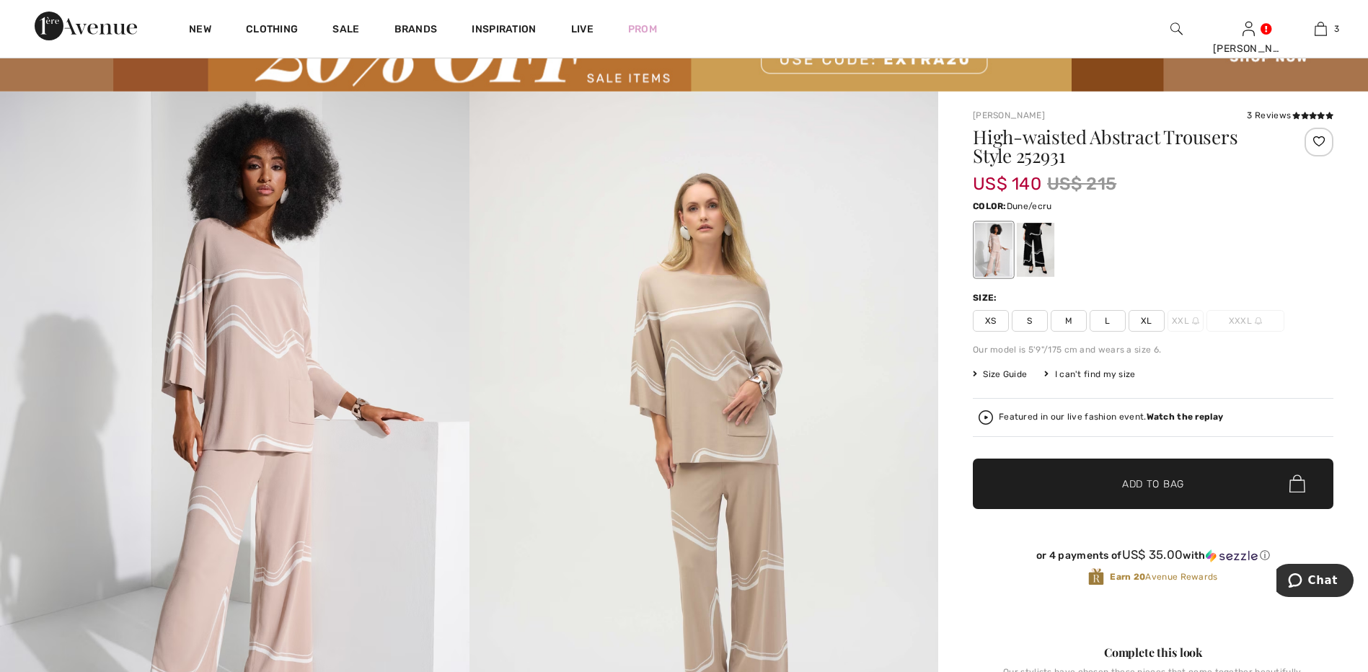
scroll to position [72, 0]
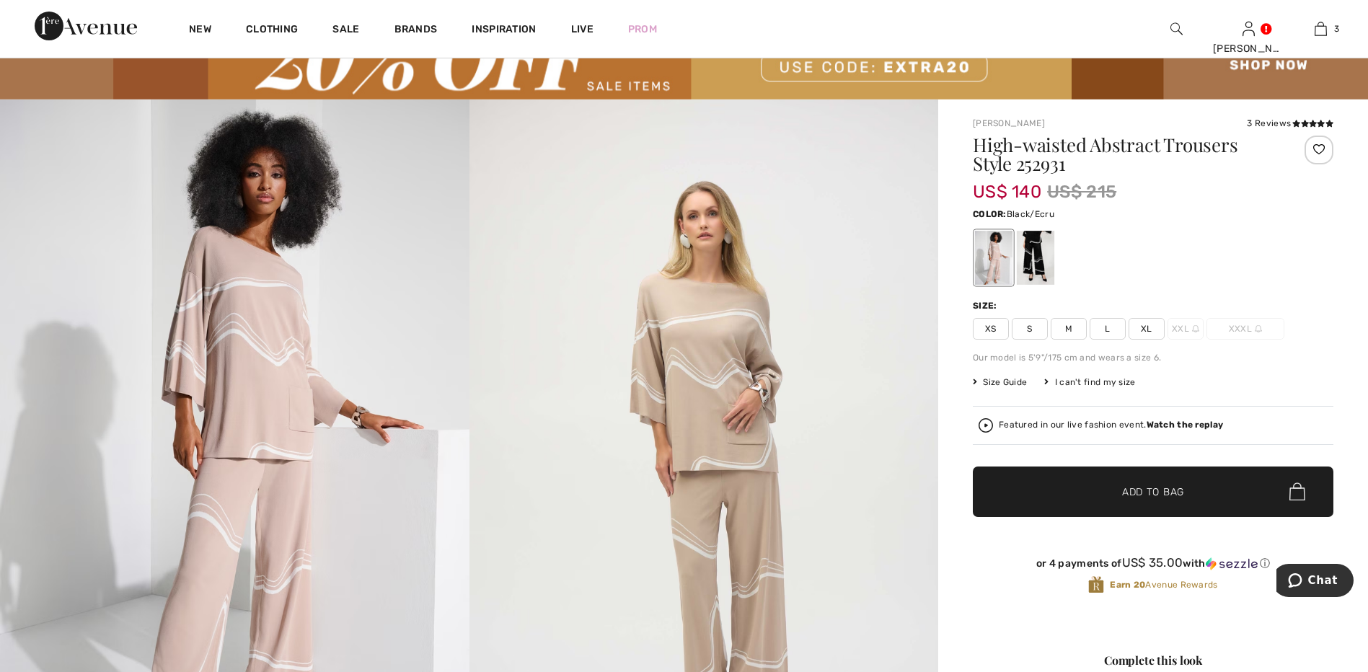
click at [1031, 249] on div at bounding box center [1036, 258] width 38 height 54
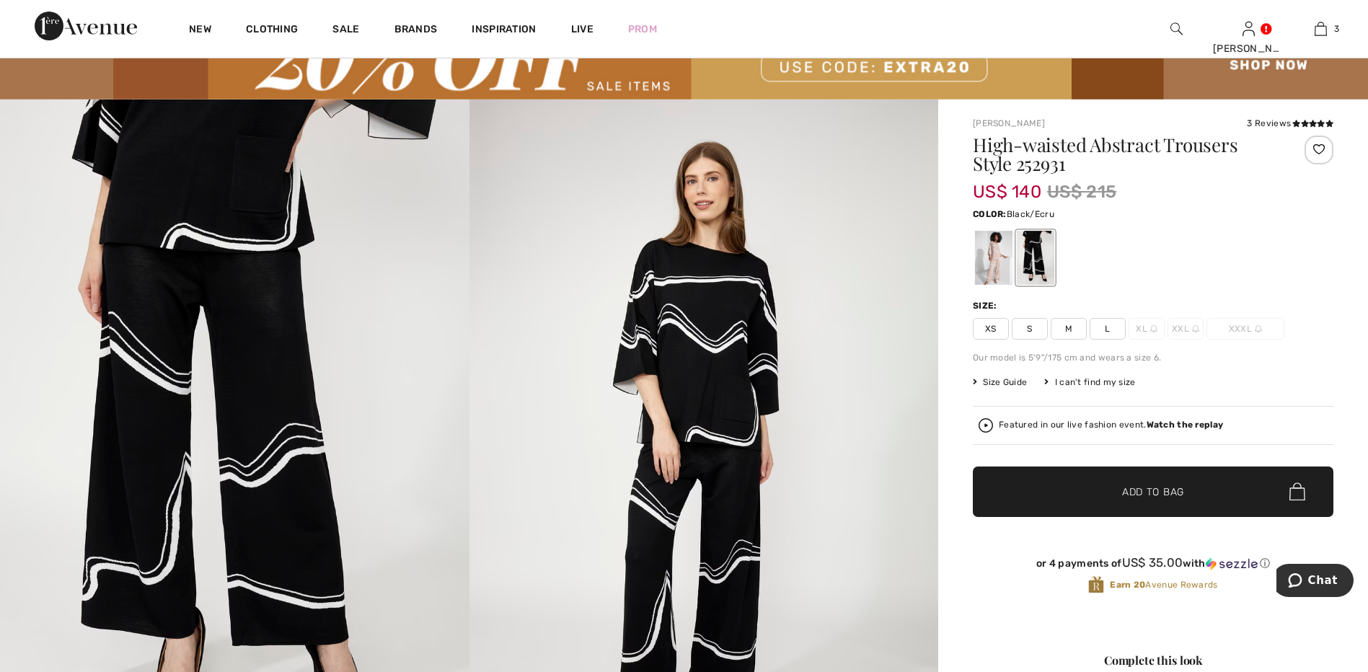
click at [1067, 327] on span "M" at bounding box center [1069, 329] width 36 height 22
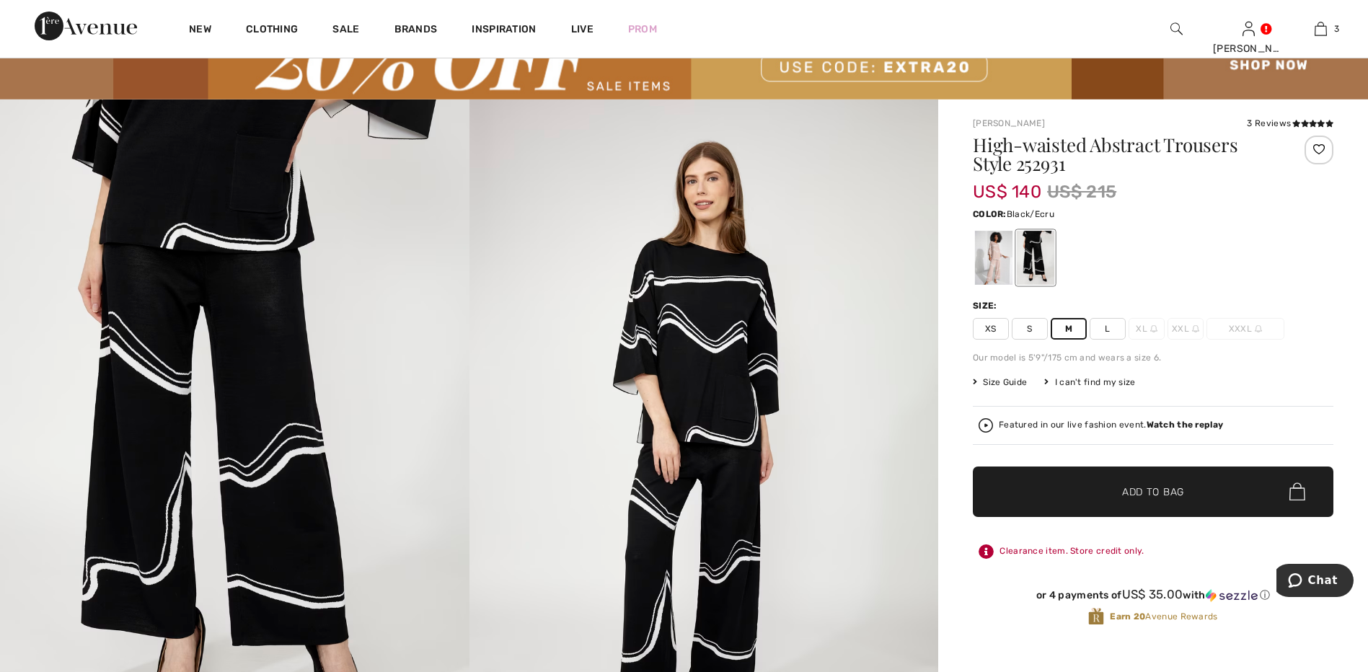
click at [1110, 483] on span "✔ Added to Bag Add to Bag" at bounding box center [1153, 492] width 361 height 50
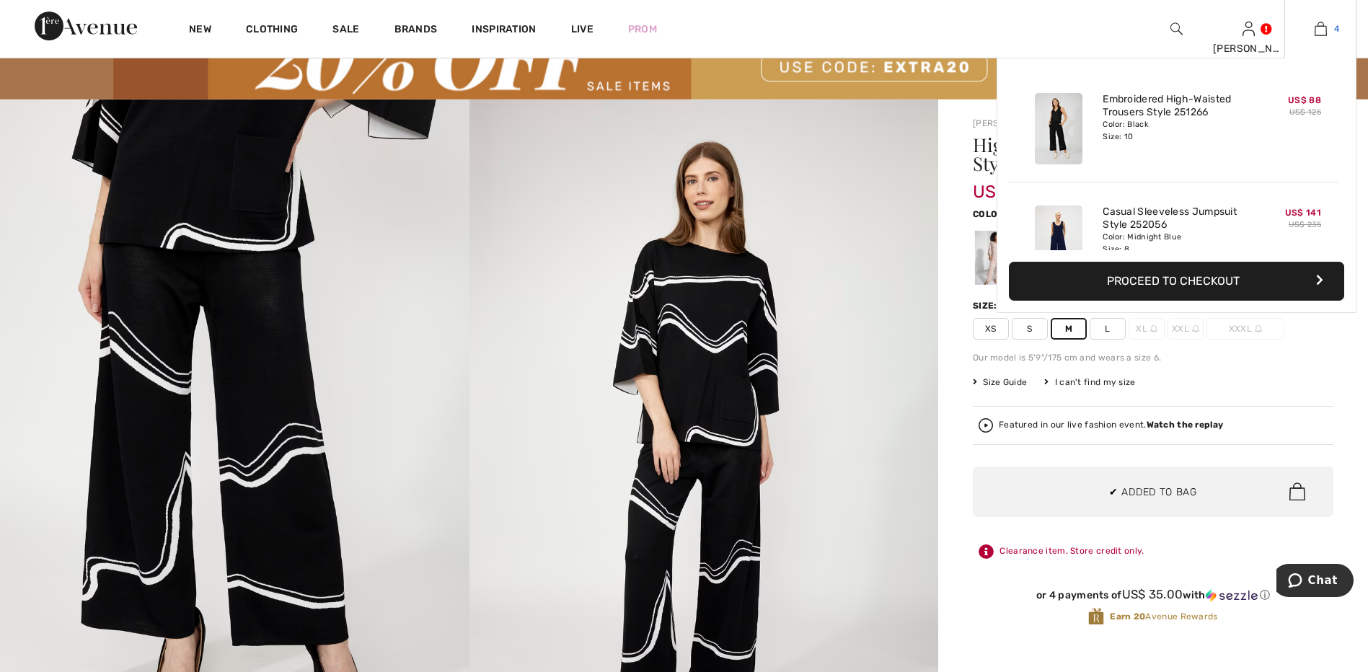
click at [1315, 29] on img at bounding box center [1321, 28] width 12 height 17
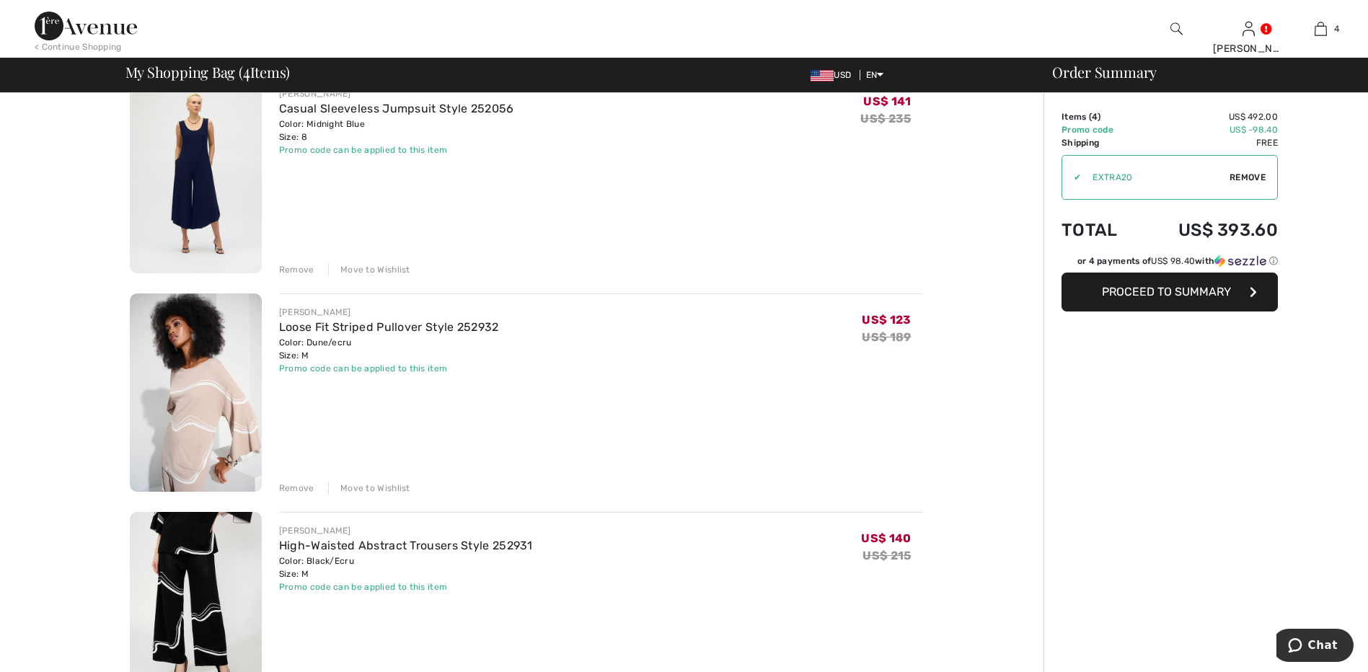
scroll to position [361, 0]
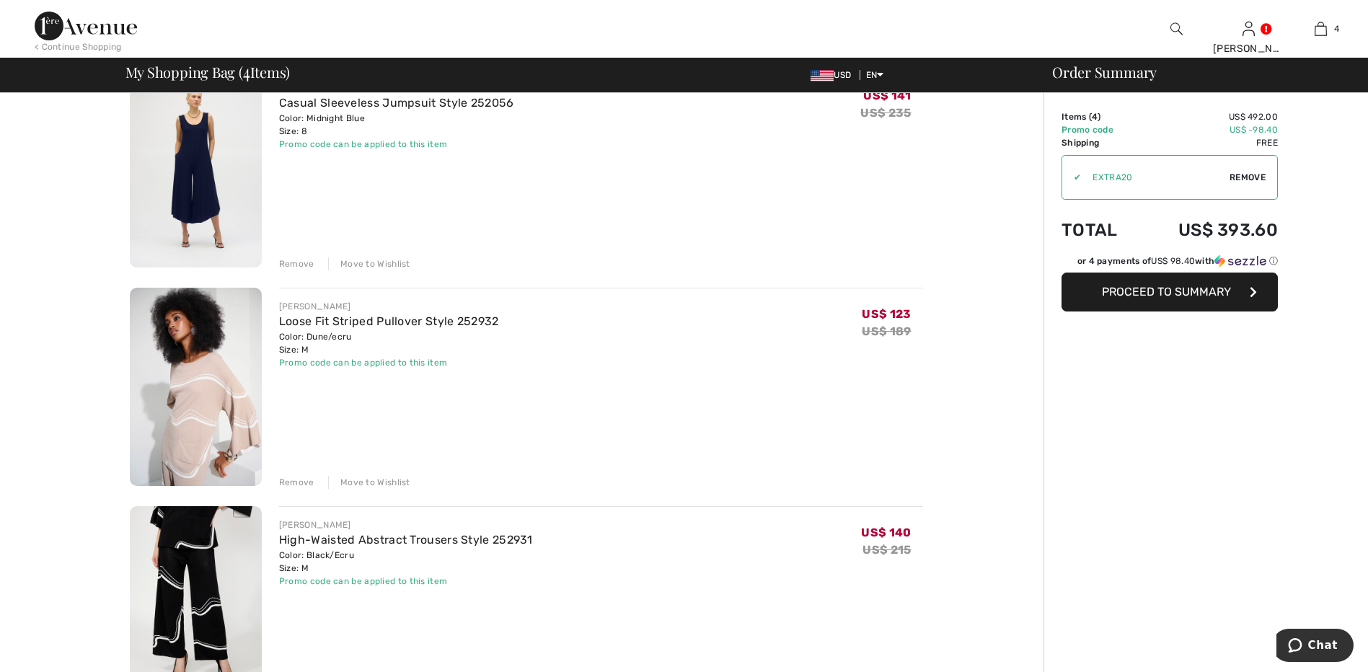
click at [286, 478] on div "Remove" at bounding box center [296, 482] width 35 height 13
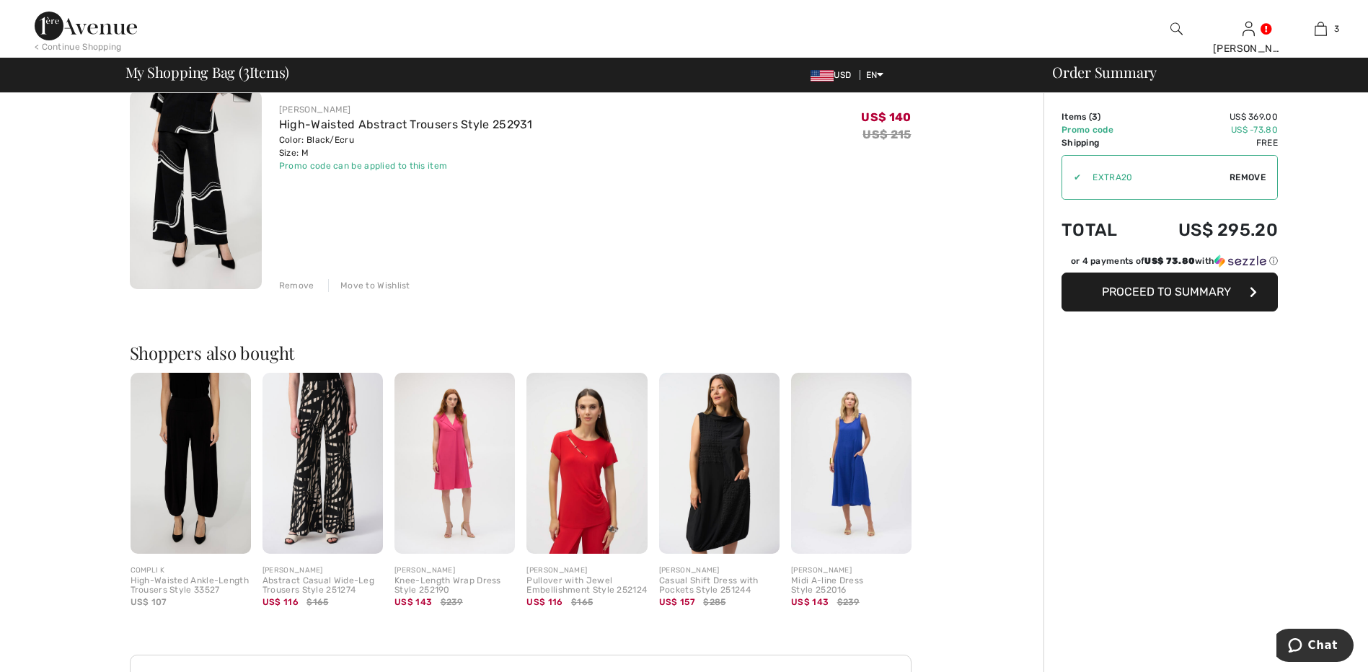
scroll to position [577, 0]
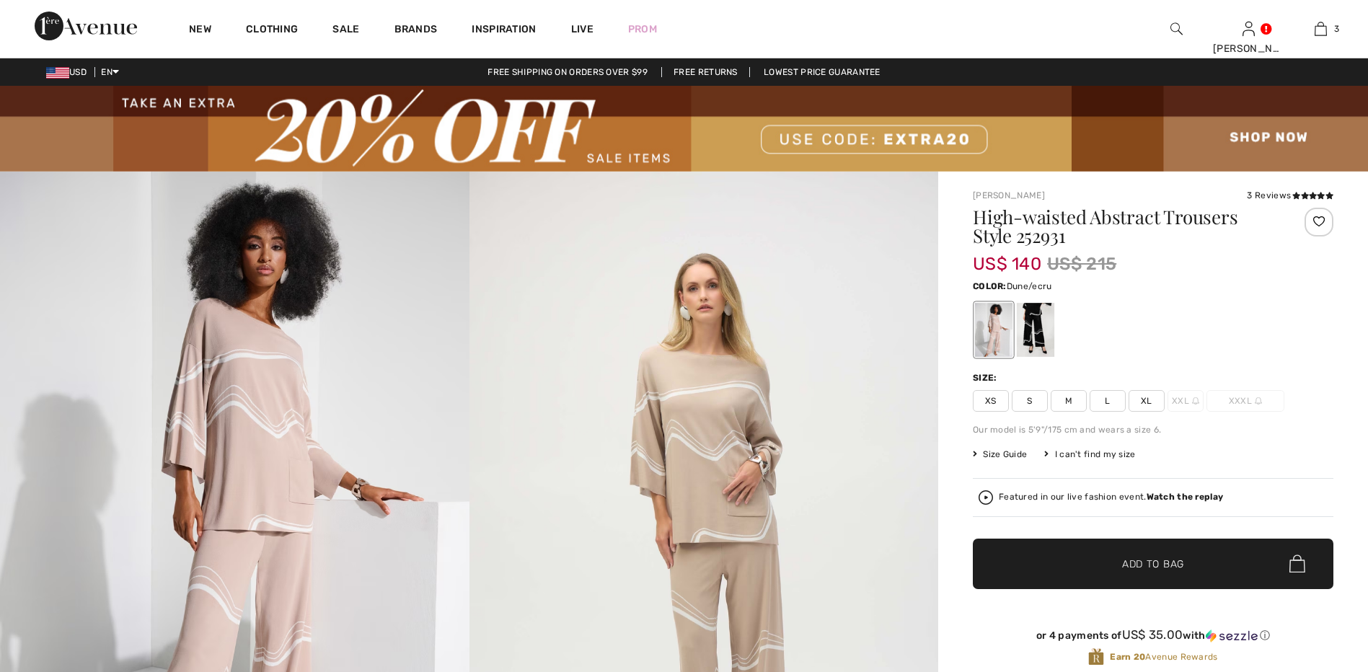
checkbox input "true"
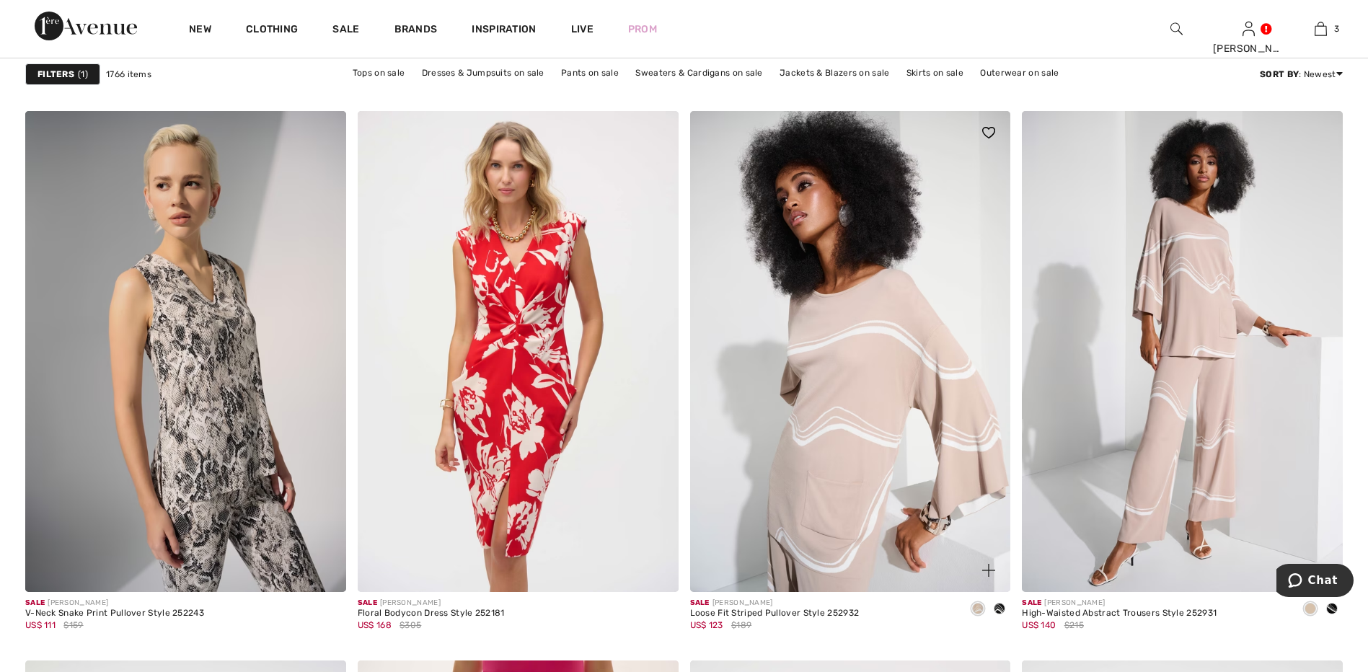
click at [998, 611] on span at bounding box center [1000, 609] width 12 height 12
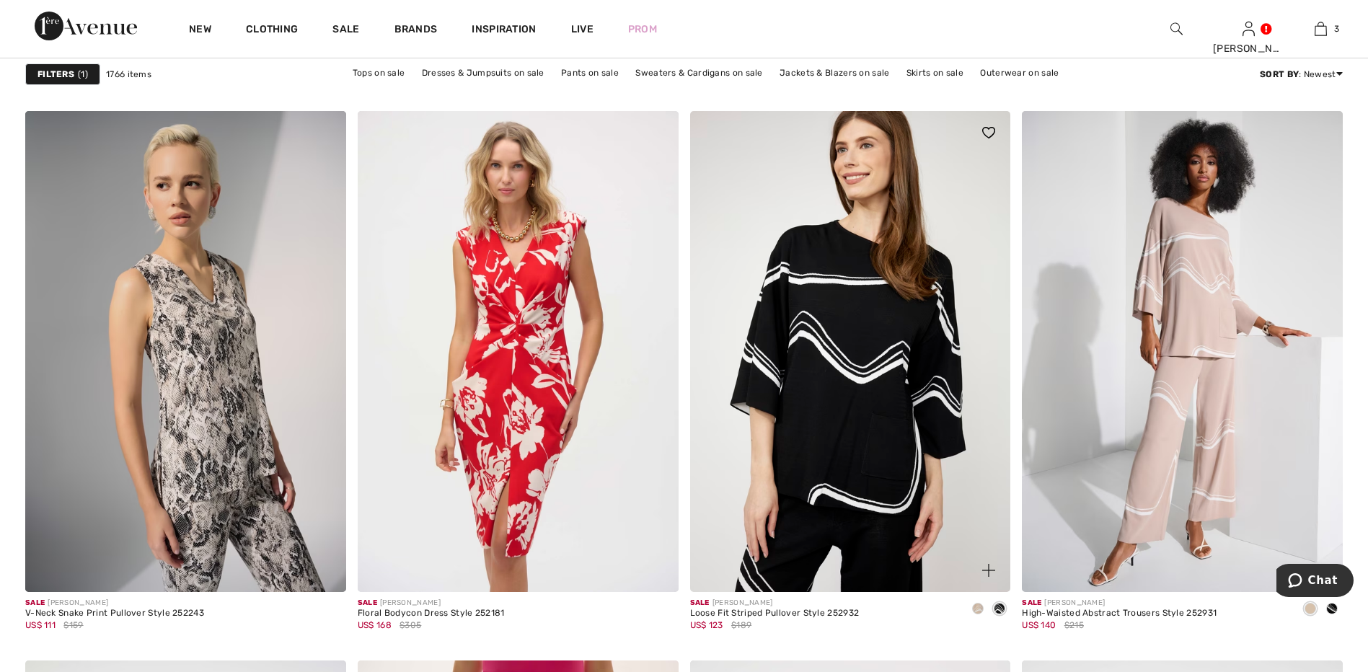
click at [893, 481] on img at bounding box center [850, 351] width 321 height 481
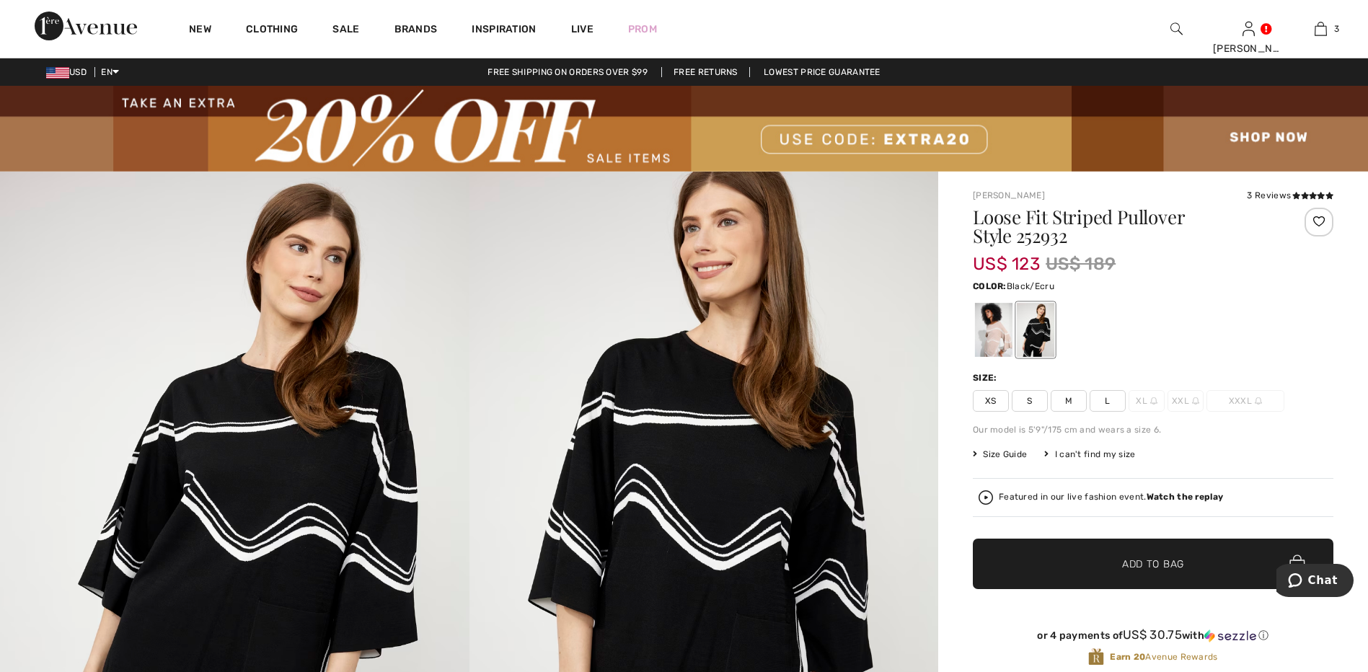
click at [1068, 400] on span "M" at bounding box center [1069, 401] width 36 height 22
click at [1124, 563] on span "Add to Bag" at bounding box center [1153, 563] width 62 height 15
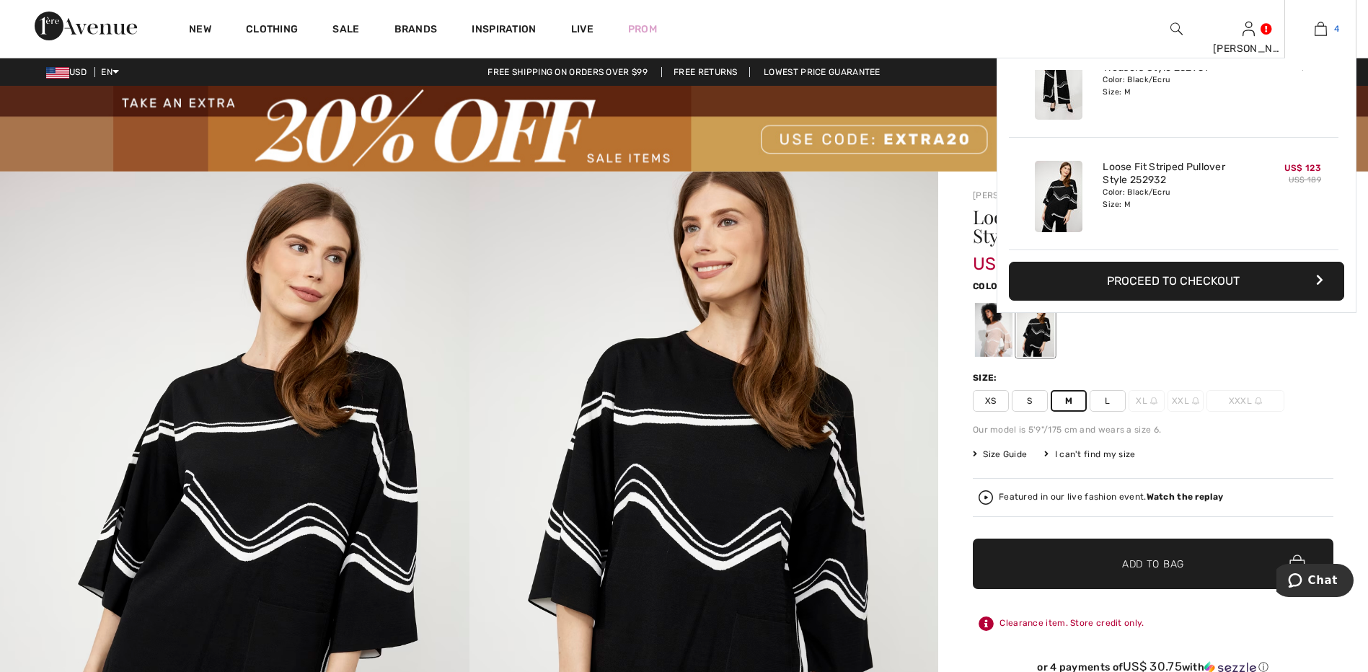
scroll to position [505, 0]
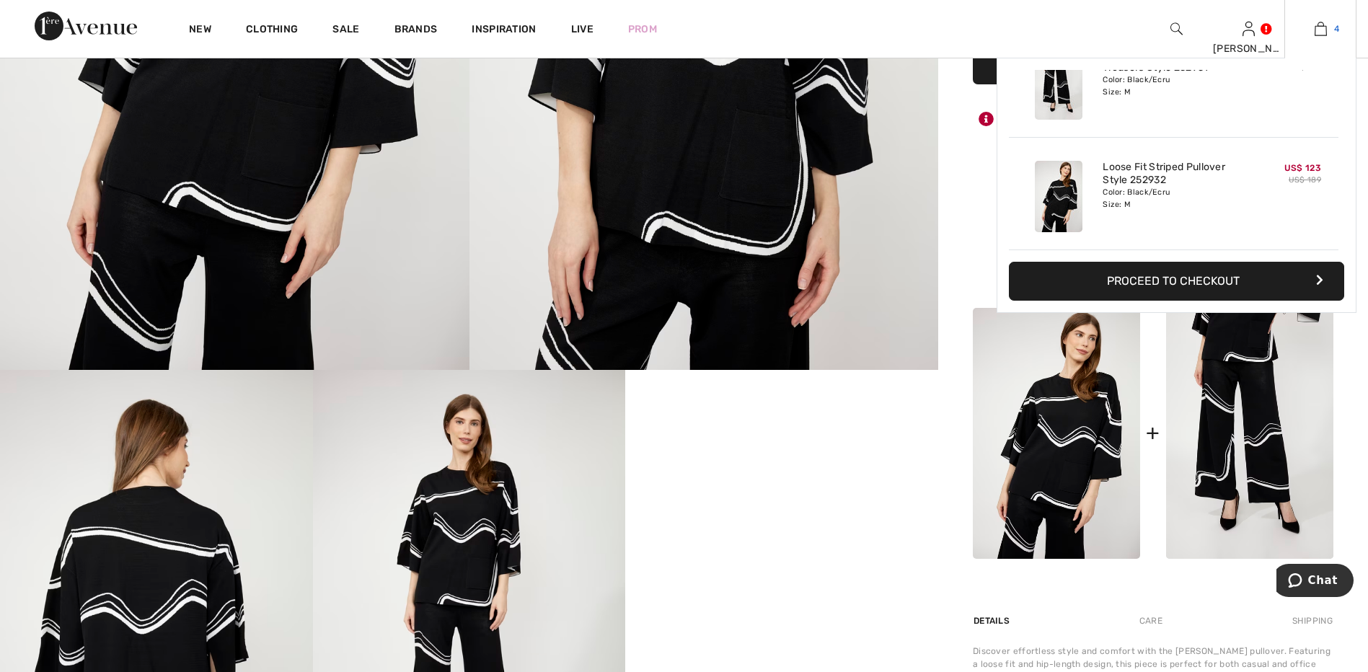
click at [1319, 32] on img at bounding box center [1321, 28] width 12 height 17
